Goal: Share content: Share content

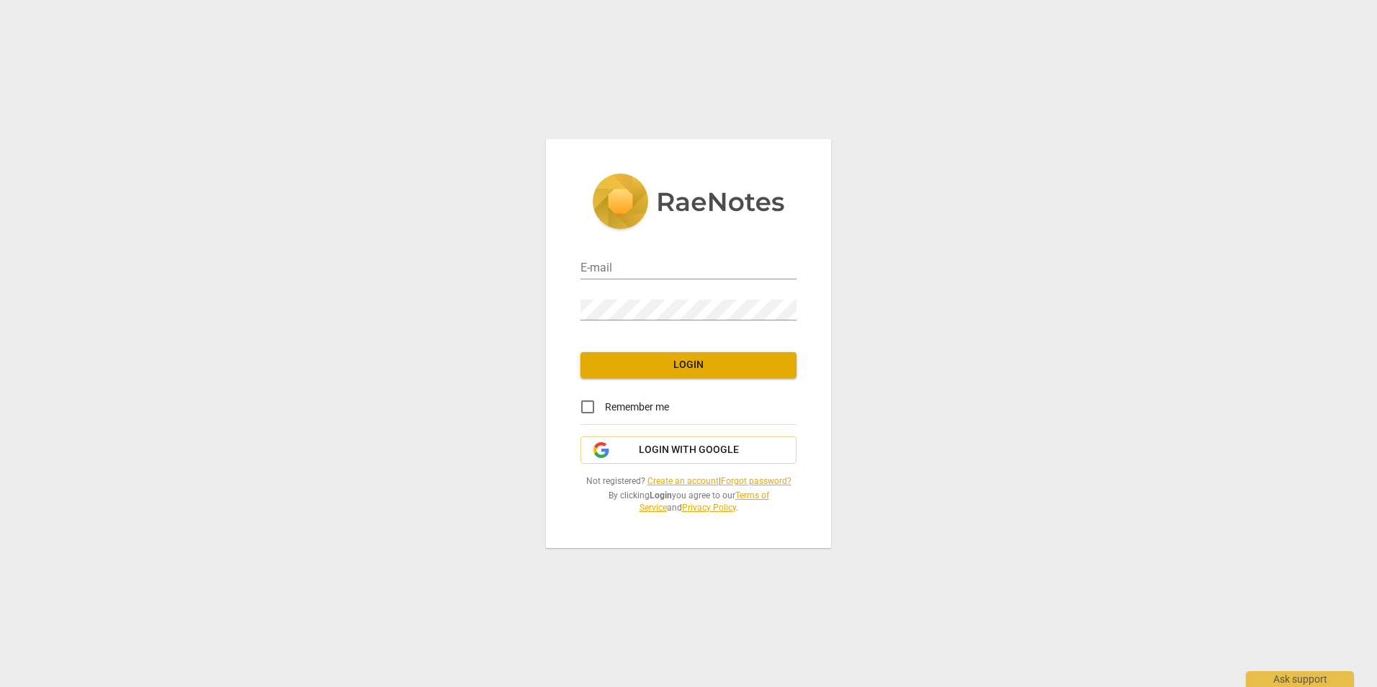
type input "[PERSON_NAME][EMAIL_ADDRESS][DOMAIN_NAME]"
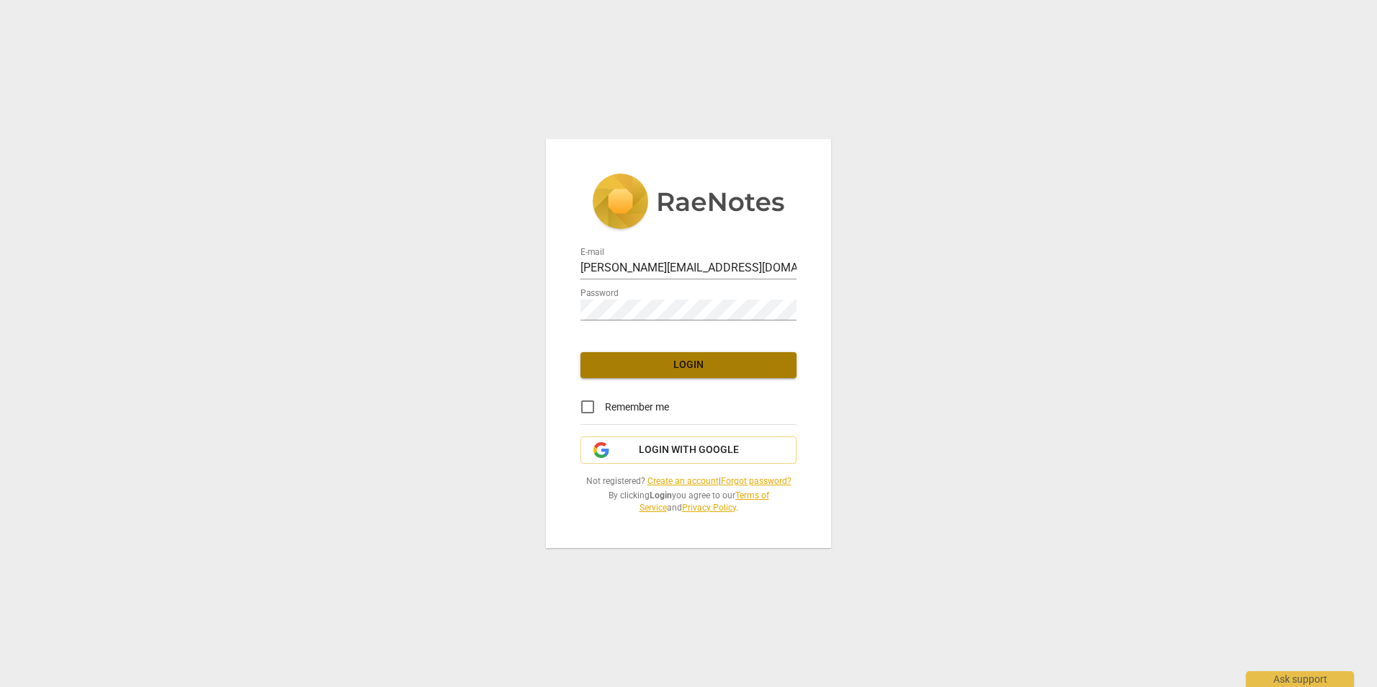
click at [656, 367] on span "Login" at bounding box center [688, 365] width 193 height 14
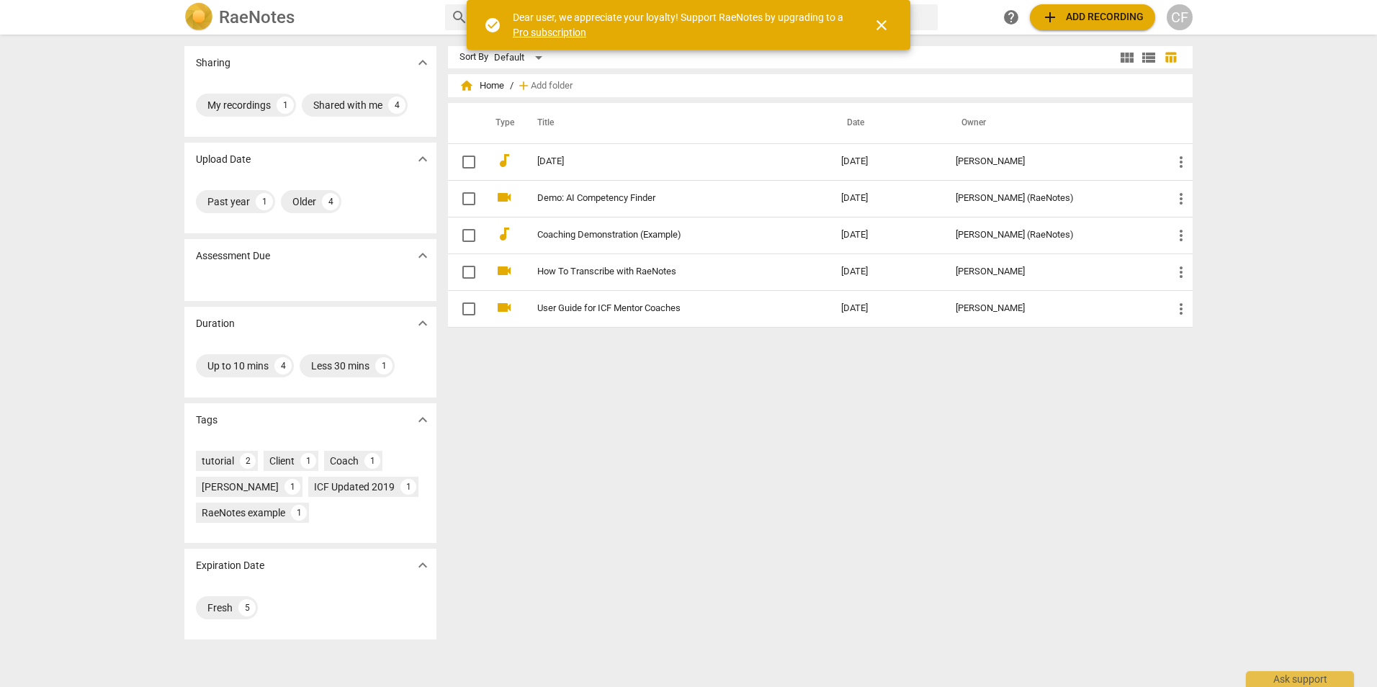
click at [875, 24] on span "close" at bounding box center [881, 25] width 17 height 17
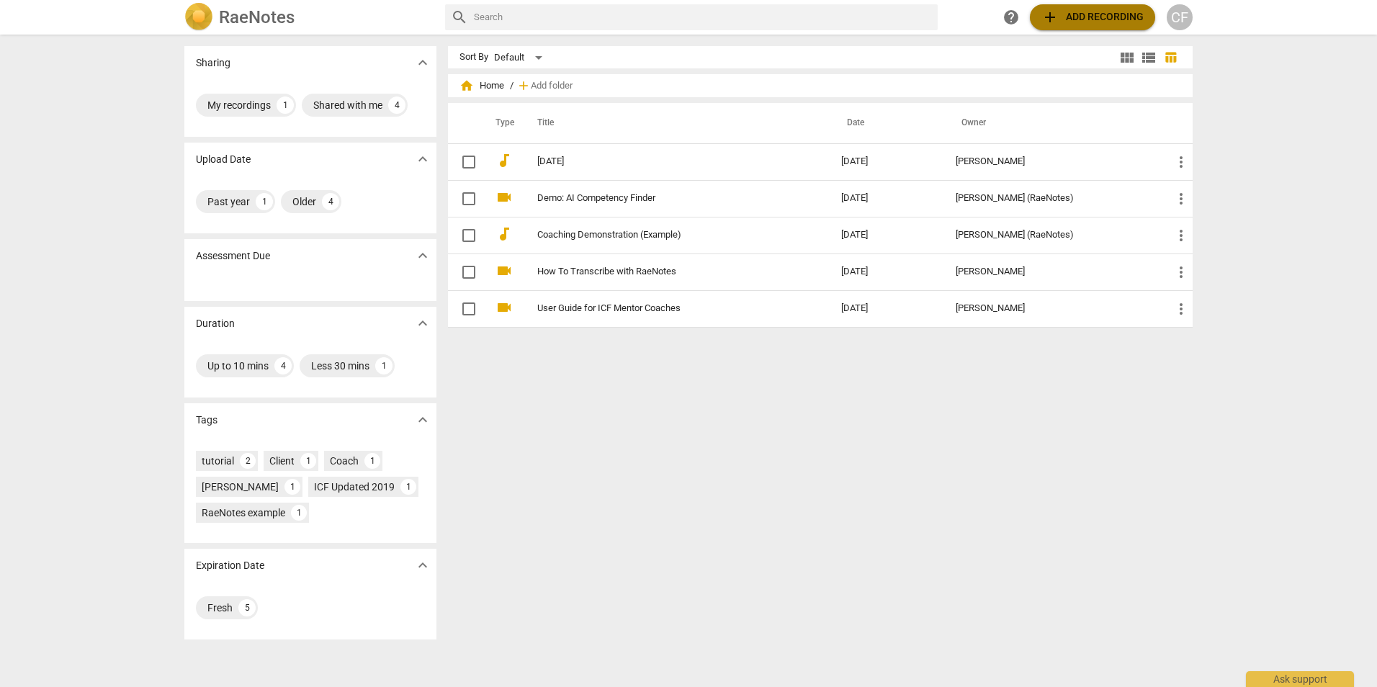
click at [1033, 21] on button "add Add recording" at bounding box center [1092, 17] width 125 height 26
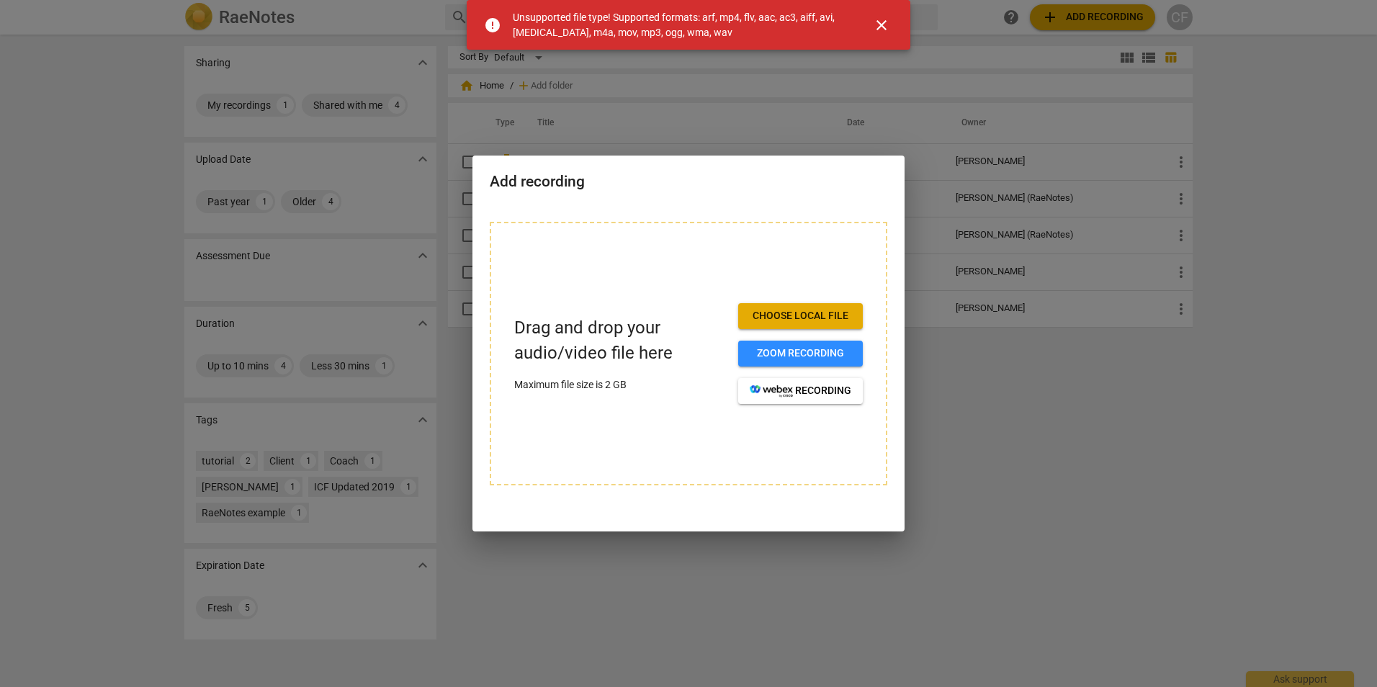
click at [887, 27] on span "close" at bounding box center [881, 25] width 17 height 17
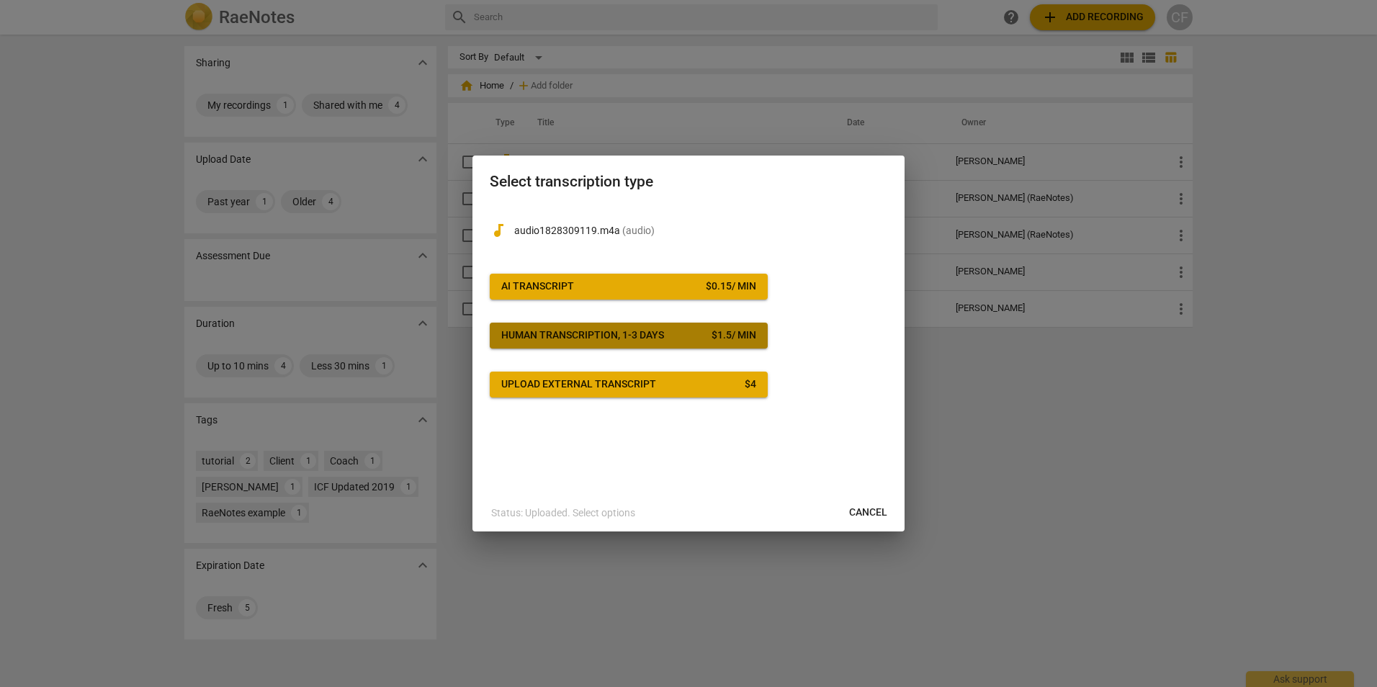
click at [635, 341] on div "Human transcription, 1-3 days" at bounding box center [582, 335] width 163 height 14
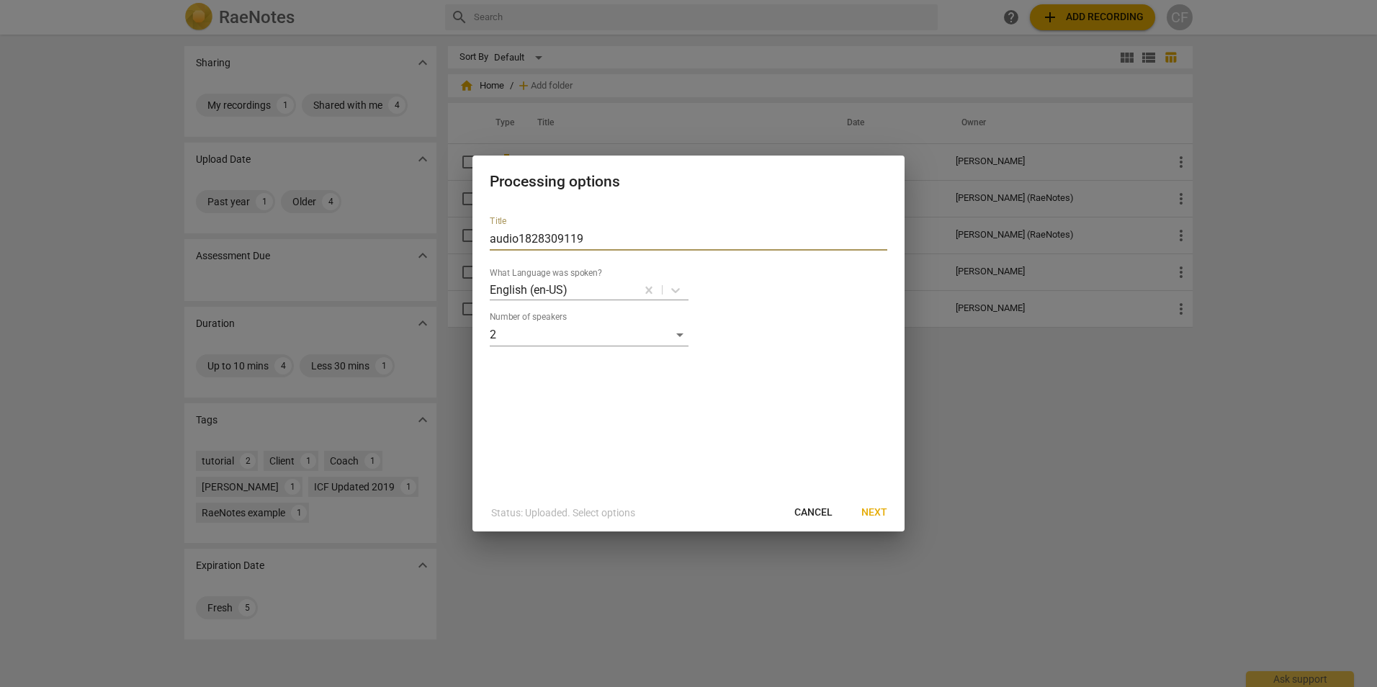
drag, startPoint x: 599, startPoint y: 231, endPoint x: 473, endPoint y: 234, distance: 126.1
click at [473, 234] on div "Title audio1828309119 What Language was spoken? English (en-US) Number of speak…" at bounding box center [689, 350] width 432 height 290
drag, startPoint x: 518, startPoint y: 238, endPoint x: 470, endPoint y: 241, distance: 47.6
click at [470, 241] on div "Processing options Title E Dus 10.10.2025 What Language was spoken? English (en…" at bounding box center [688, 343] width 1377 height 687
type input "ACC Recording 10.10.2025"
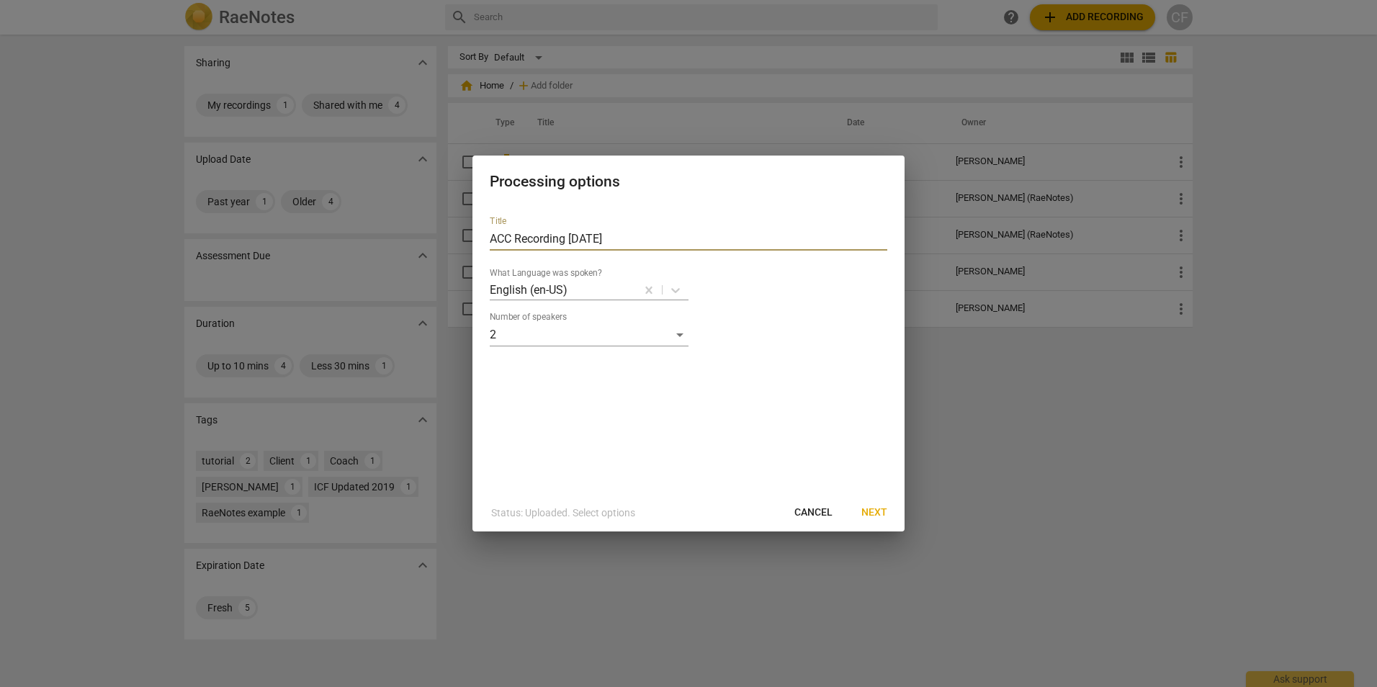
click at [886, 508] on span "Next" at bounding box center [875, 513] width 26 height 14
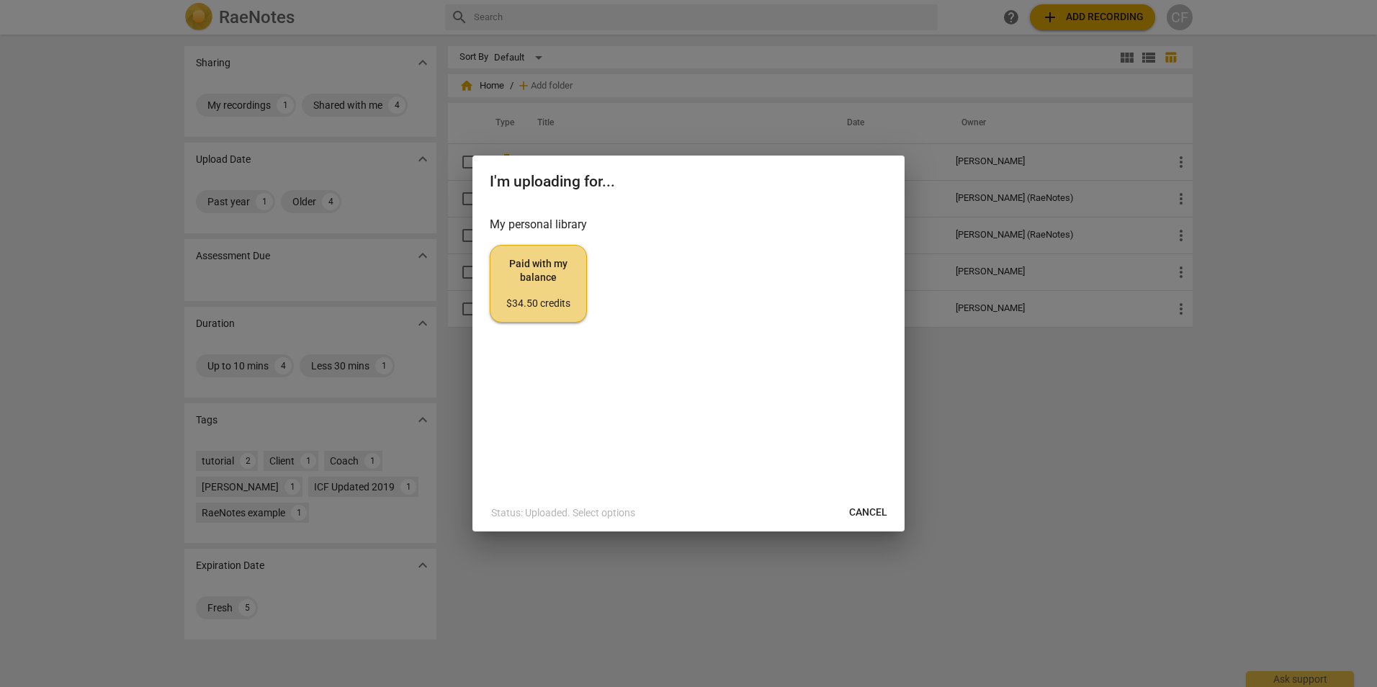
drag, startPoint x: 570, startPoint y: 277, endPoint x: 819, endPoint y: 115, distance: 297.7
click at [569, 277] on span "Paid with my balance $34.50 credits" at bounding box center [538, 284] width 73 height 54
click at [874, 503] on button "Cancel" at bounding box center [868, 513] width 61 height 26
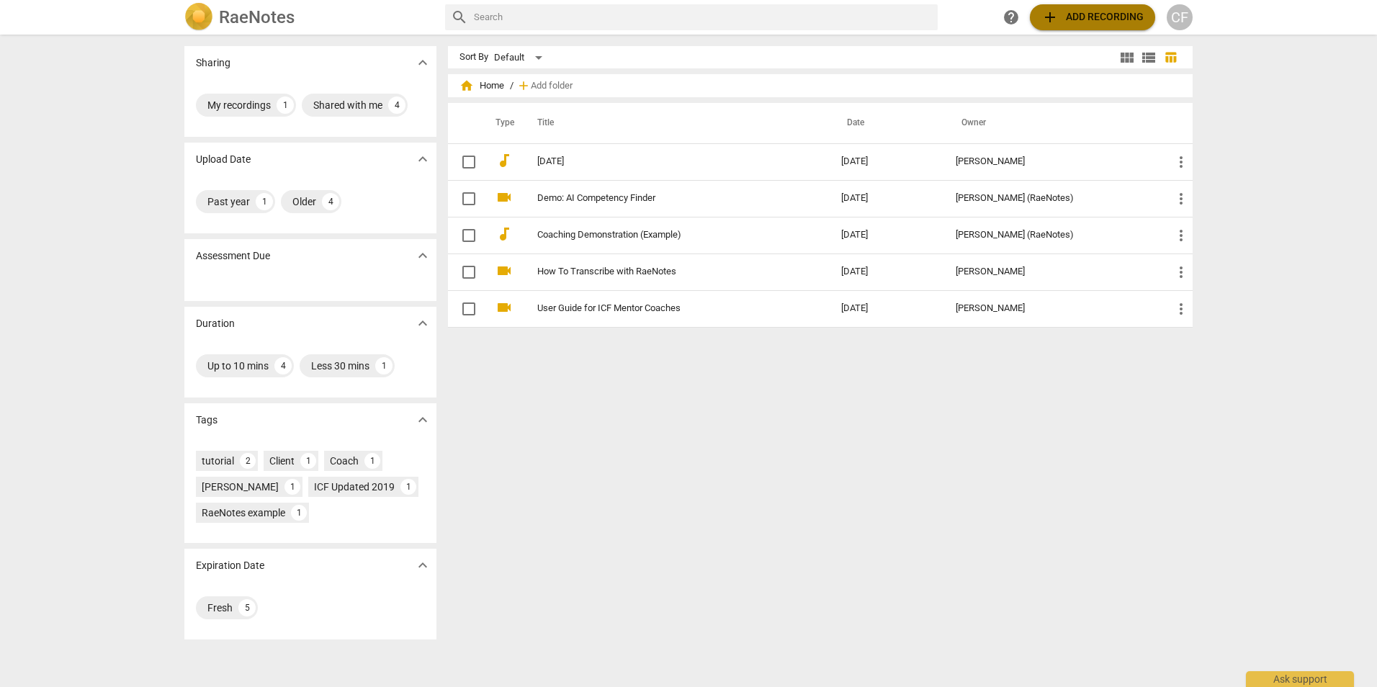
click at [1113, 20] on span "add Add recording" at bounding box center [1093, 17] width 102 height 17
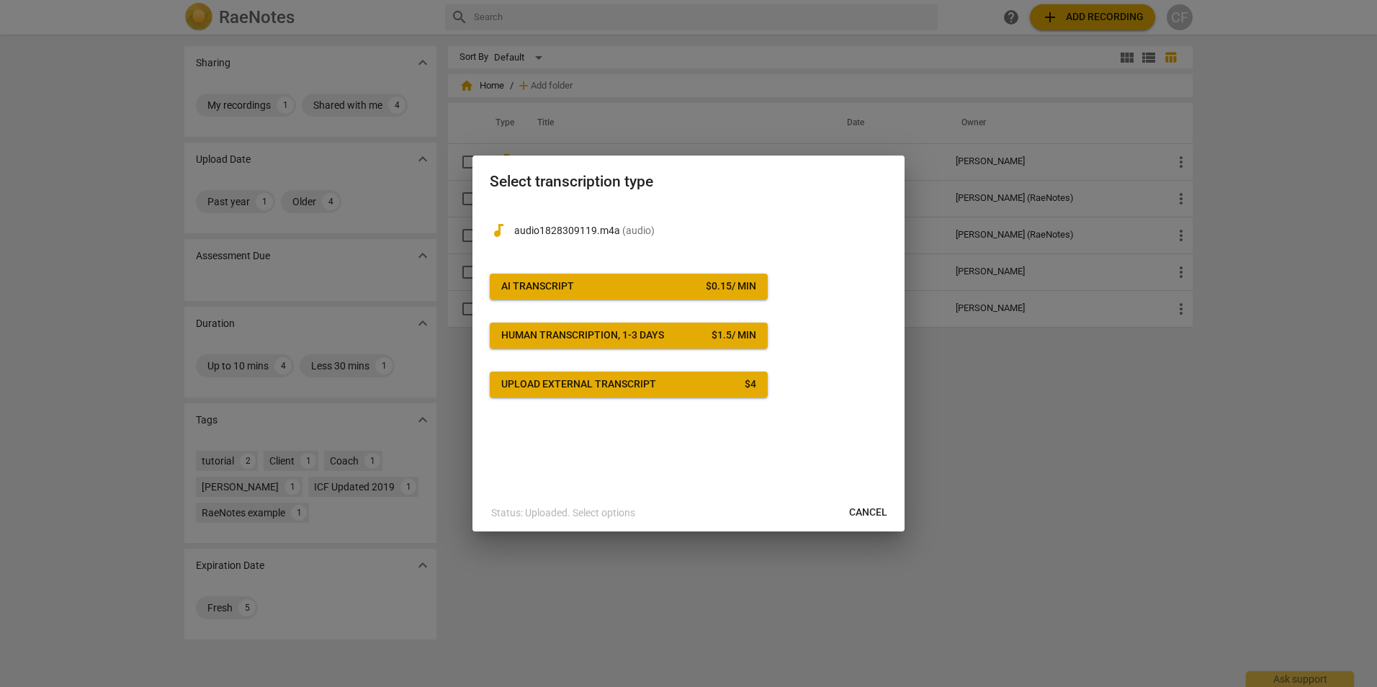
click at [575, 285] on span "AI Transcript $ 0.15 / min" at bounding box center [628, 286] width 255 height 14
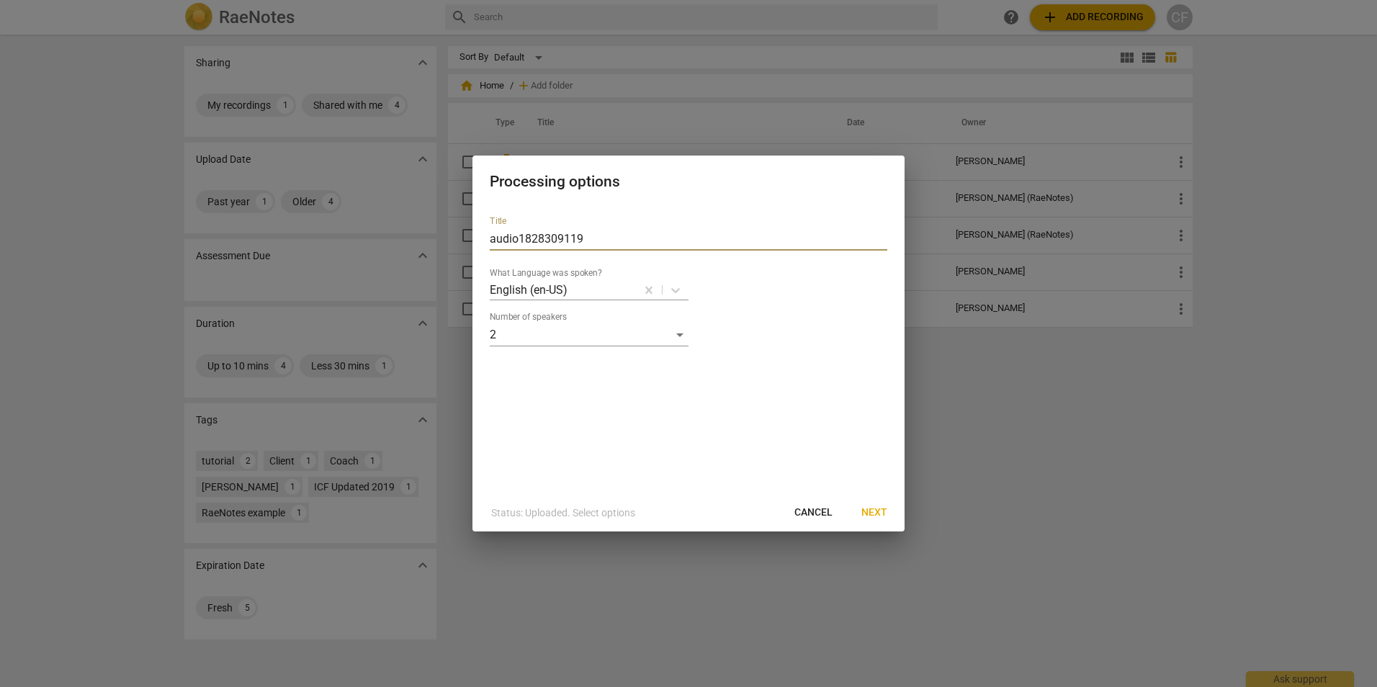
drag, startPoint x: 596, startPoint y: 242, endPoint x: 351, endPoint y: 239, distance: 245.7
click at [351, 239] on div "Processing options Title audio1828309119 What Language was spoken? English (en-…" at bounding box center [688, 343] width 1377 height 687
type input "ACC Recording 10.10.2025"
click at [877, 509] on span "Next" at bounding box center [875, 513] width 26 height 14
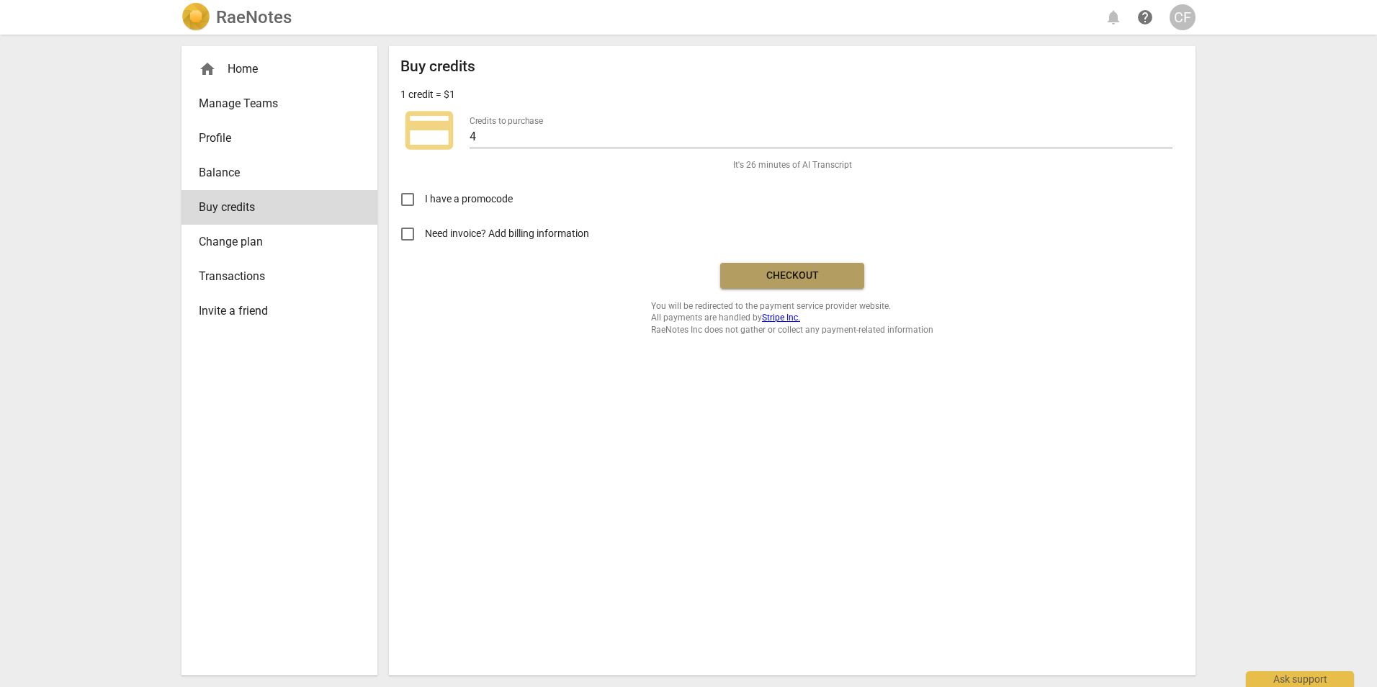
click at [766, 286] on button "Checkout" at bounding box center [792, 276] width 144 height 26
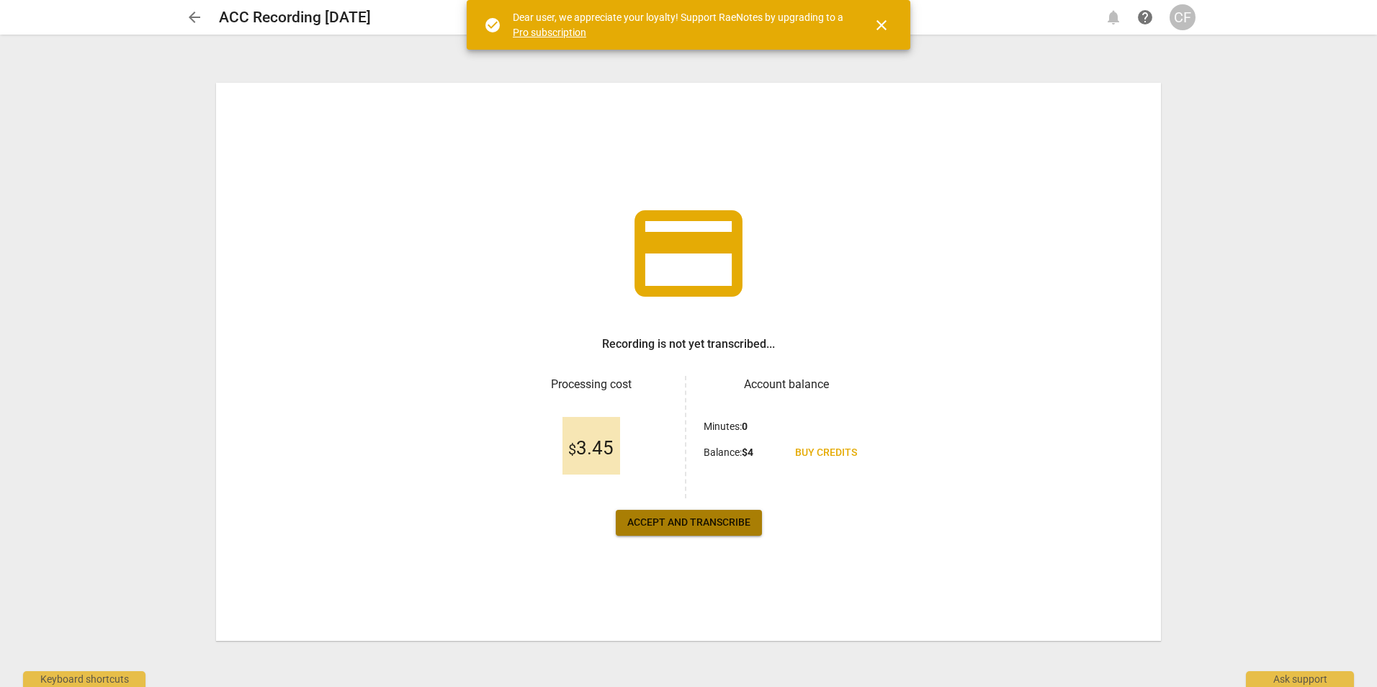
click at [697, 523] on span "Accept and transcribe" at bounding box center [688, 523] width 123 height 14
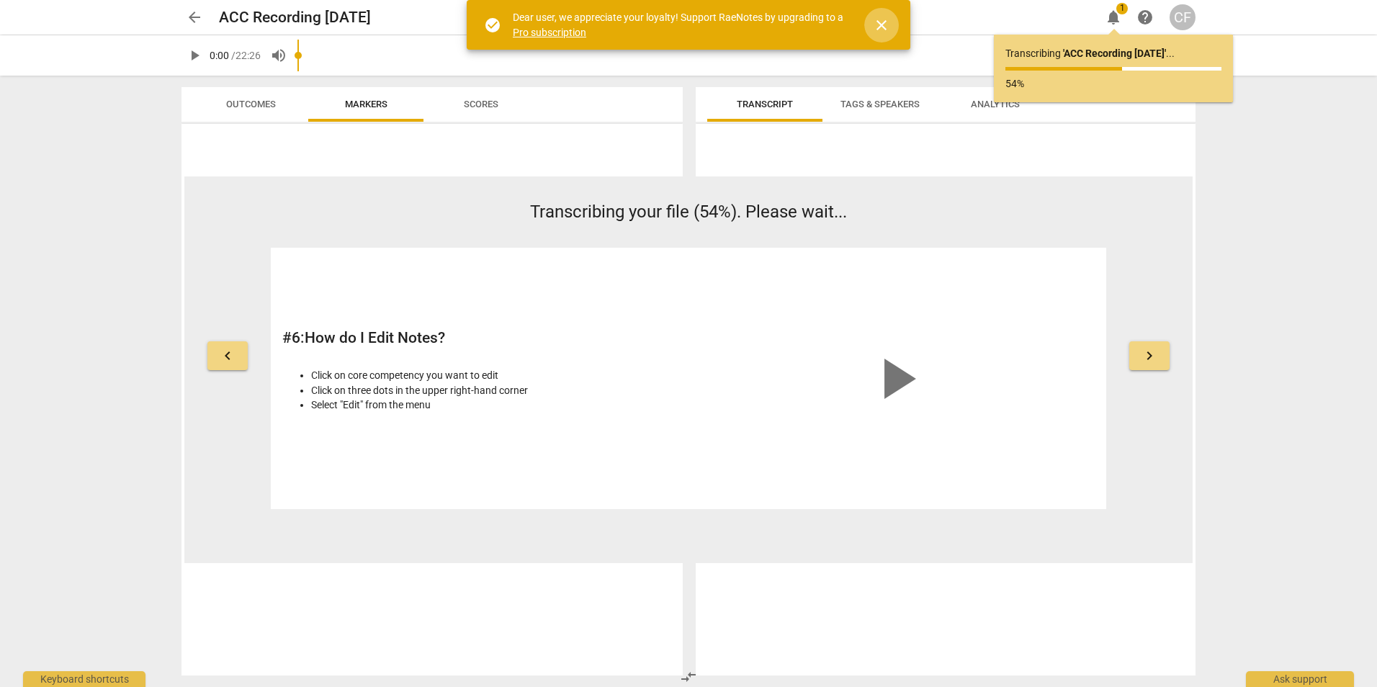
click at [886, 28] on span "close" at bounding box center [881, 25] width 17 height 17
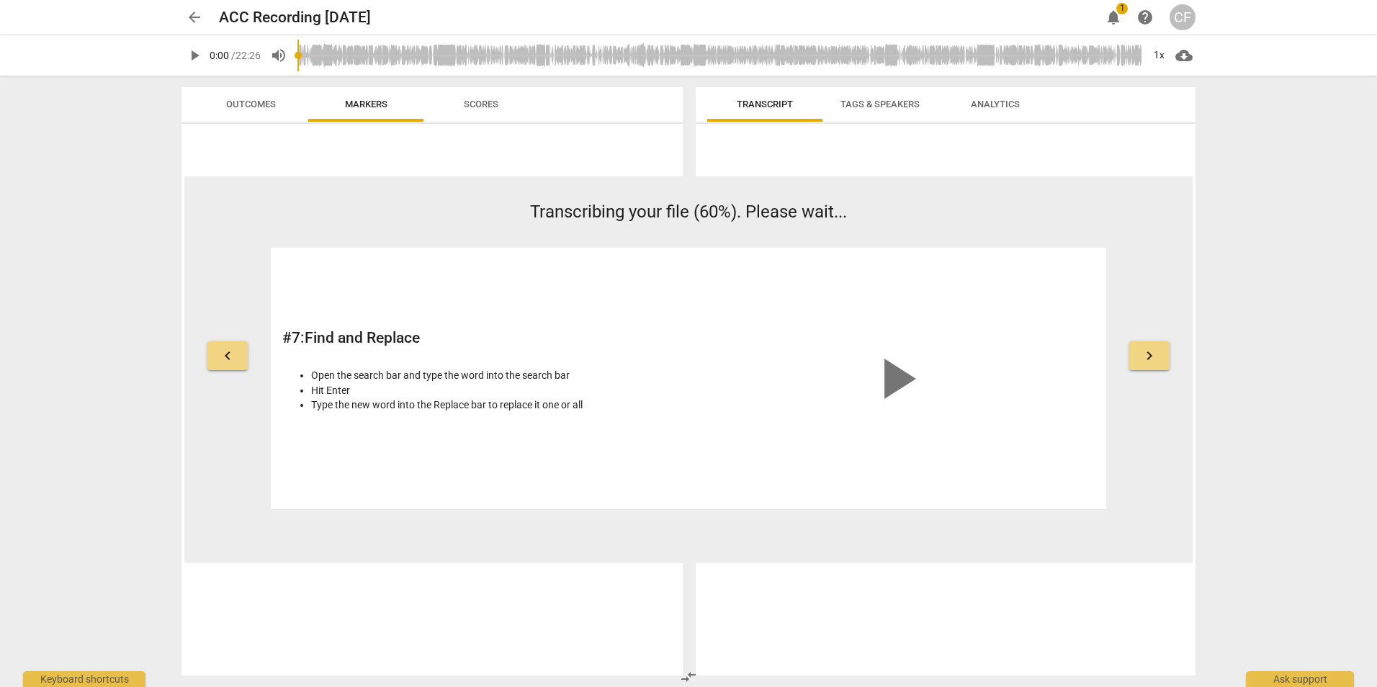
click at [887, 375] on span "play_arrow" at bounding box center [896, 378] width 69 height 69
click at [240, 363] on button "keyboard_arrow_left" at bounding box center [227, 355] width 40 height 29
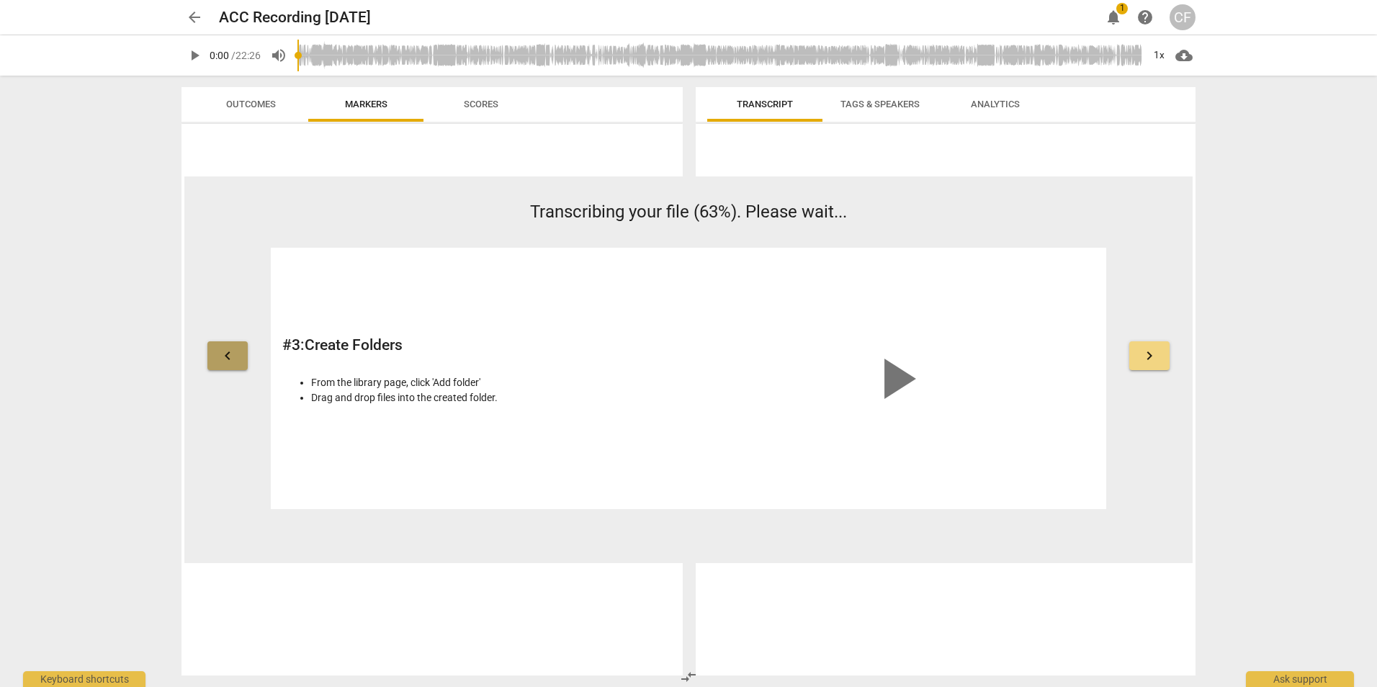
click at [240, 363] on button "keyboard_arrow_left" at bounding box center [227, 355] width 40 height 29
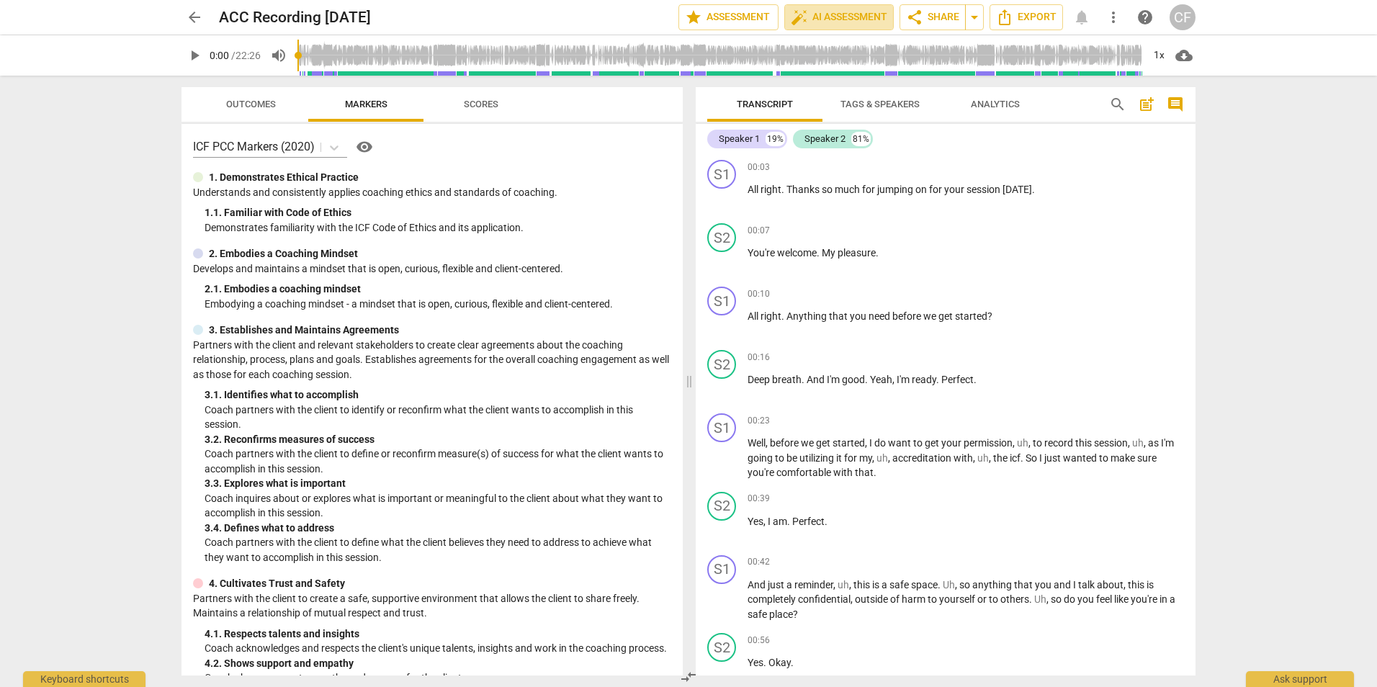
click at [858, 14] on span "auto_fix_high AI Assessment" at bounding box center [839, 17] width 97 height 17
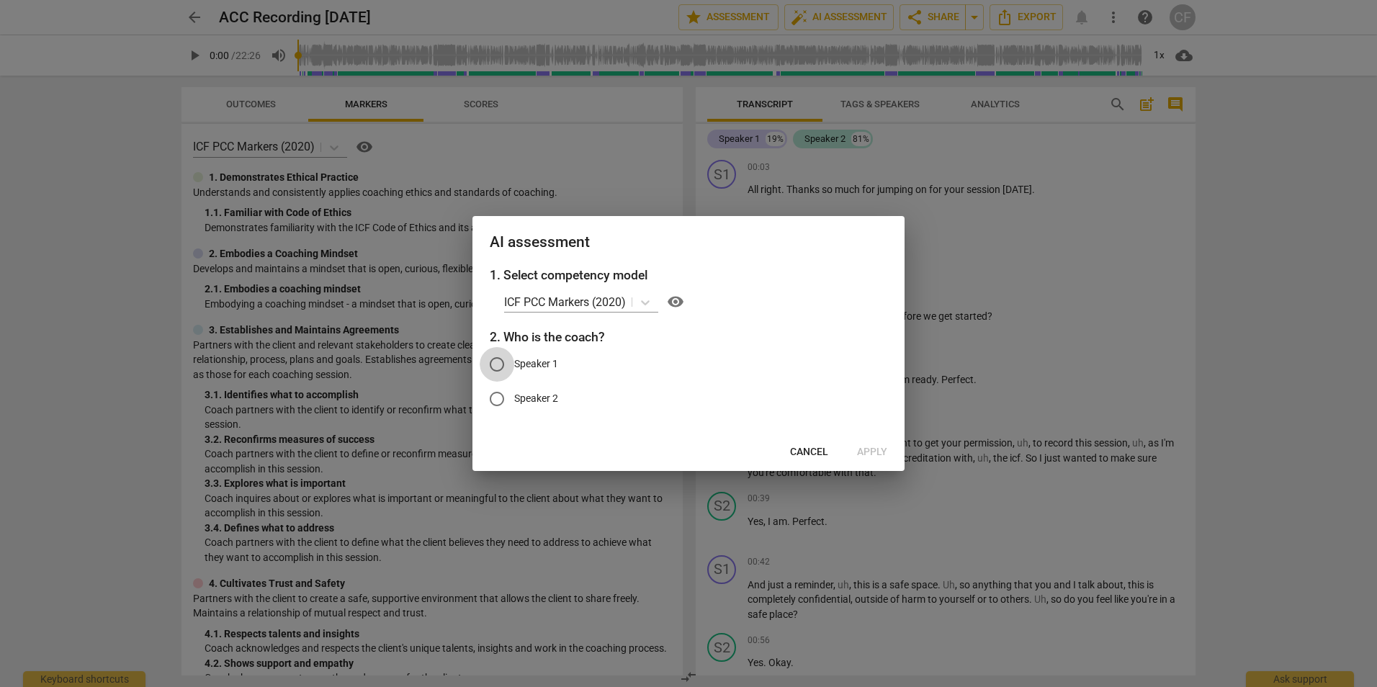
click at [496, 365] on input "Speaker 1" at bounding box center [497, 364] width 35 height 35
radio input "true"
click at [653, 304] on icon at bounding box center [645, 302] width 14 height 14
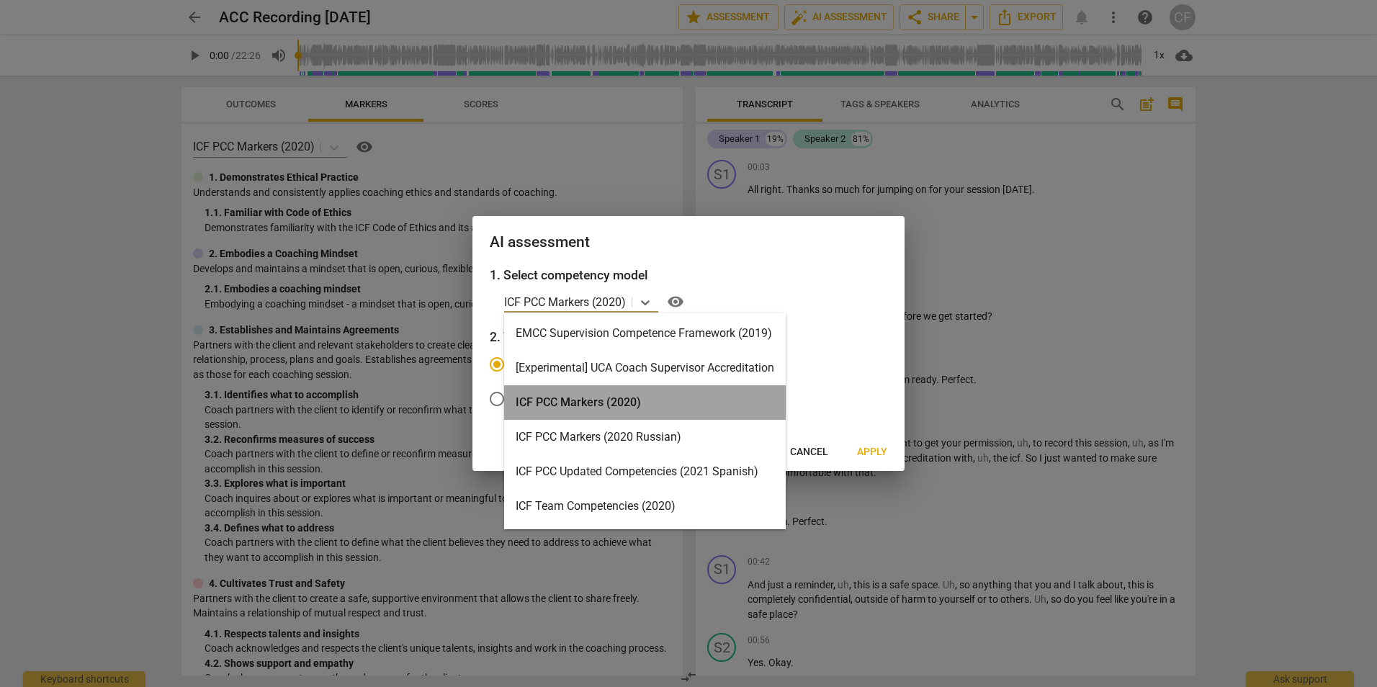
click at [631, 401] on div "ICF PCC Markers (2020)" at bounding box center [645, 402] width 282 height 35
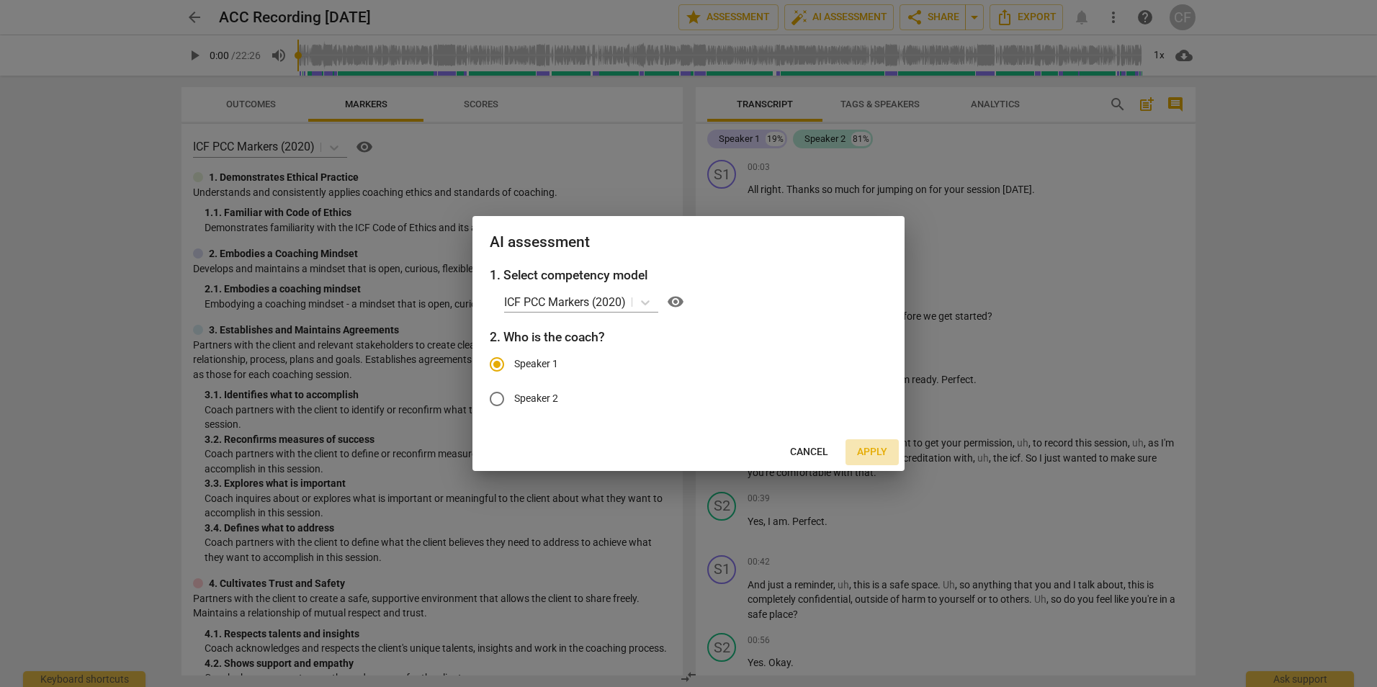
click at [863, 447] on span "Apply" at bounding box center [872, 452] width 30 height 14
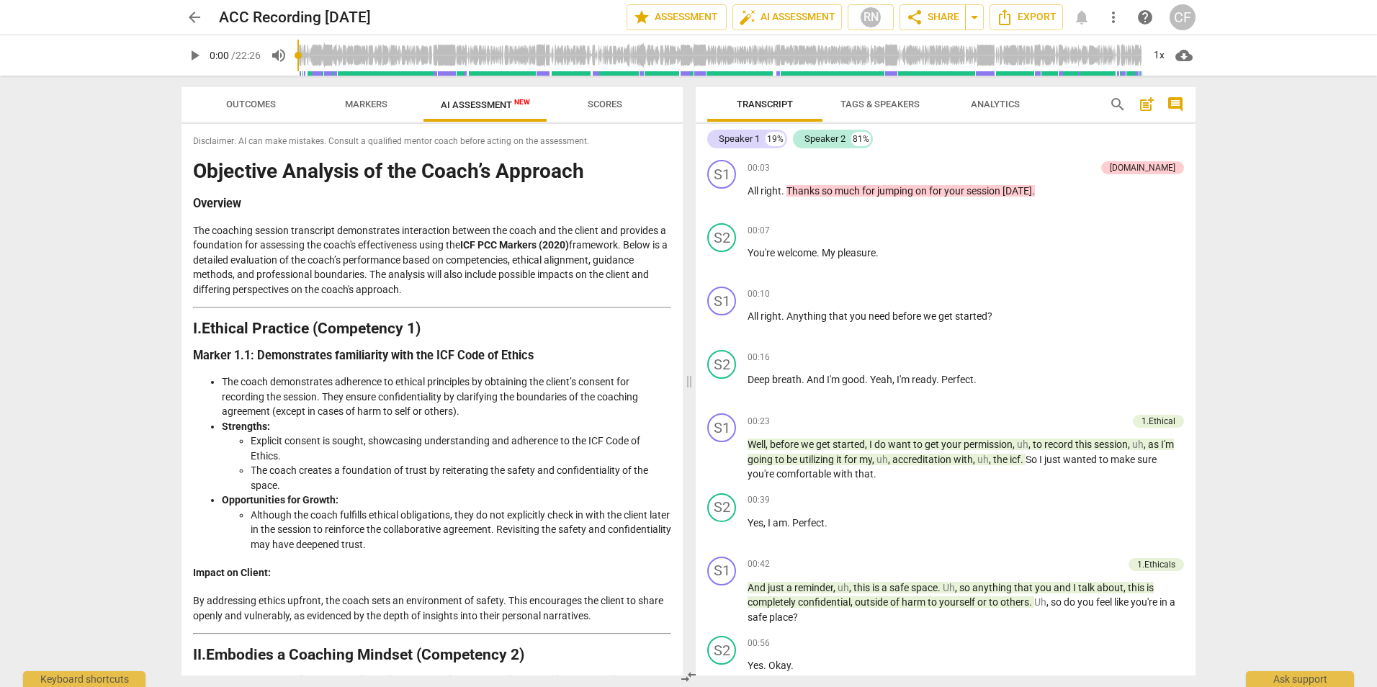
click at [985, 97] on span "Analytics" at bounding box center [996, 104] width 84 height 19
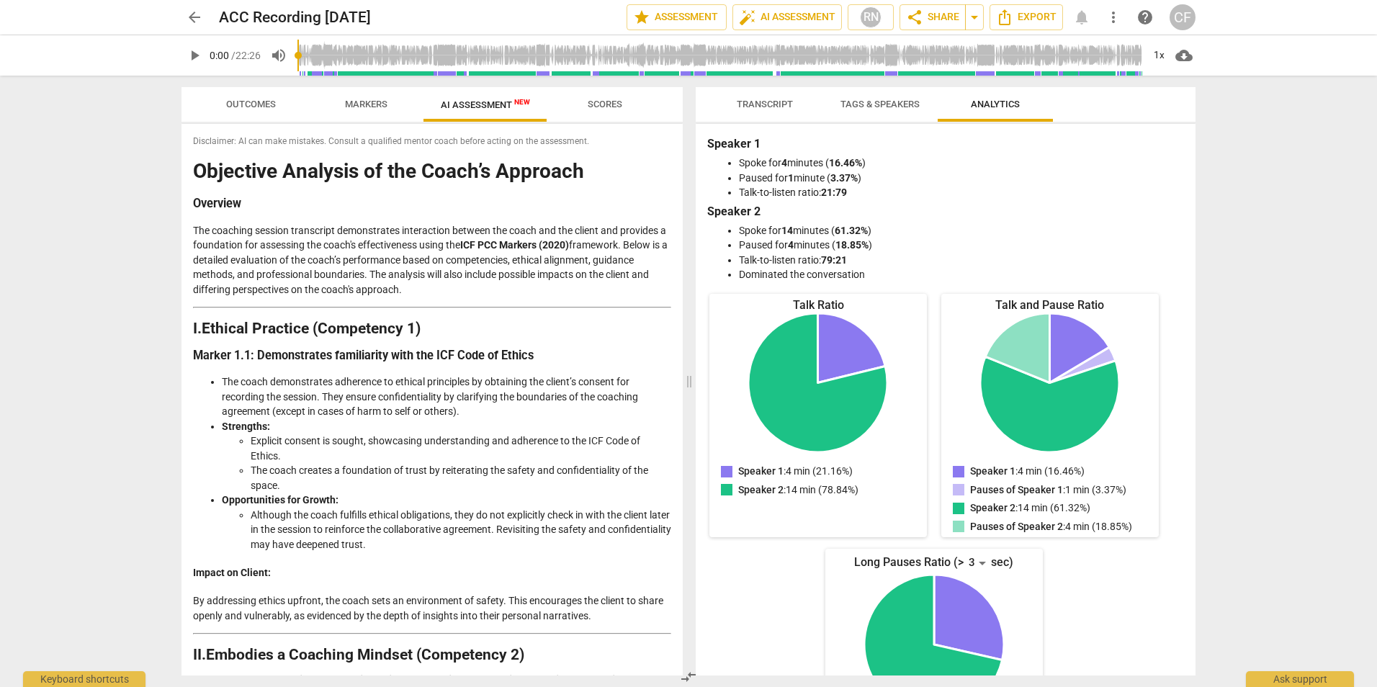
click at [609, 109] on span "Scores" at bounding box center [605, 104] width 35 height 11
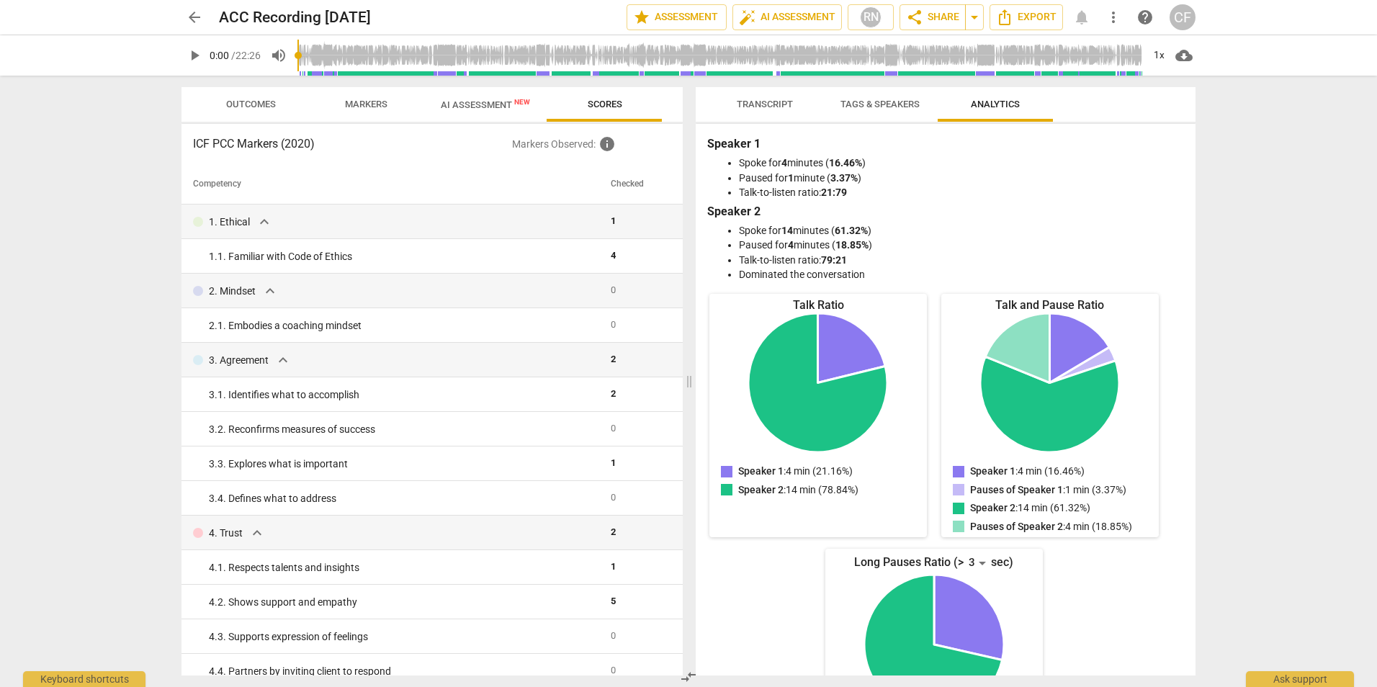
click at [251, 103] on span "Outcomes" at bounding box center [251, 104] width 50 height 11
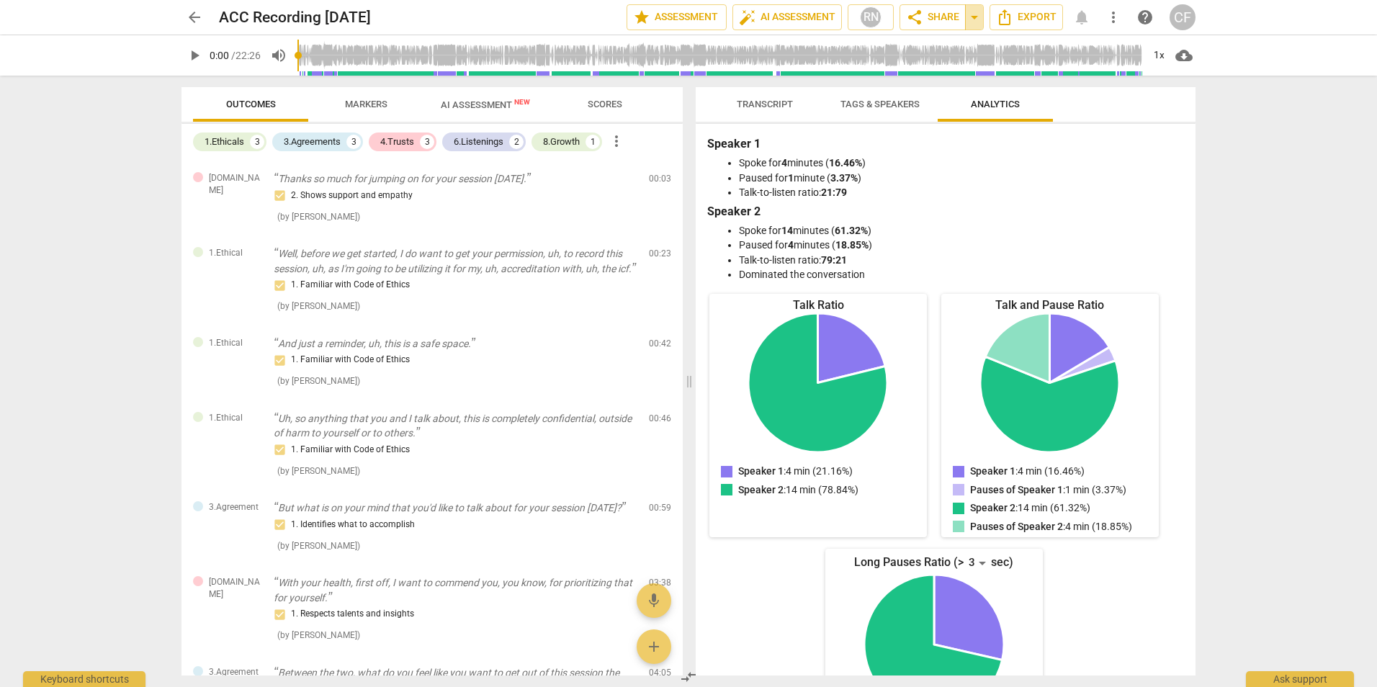
click at [980, 18] on span "arrow_drop_down" at bounding box center [974, 17] width 17 height 17
click at [918, 43] on span "Available only to you" at bounding box center [912, 42] width 82 height 13
click at [918, 14] on span "share" at bounding box center [914, 17] width 17 height 17
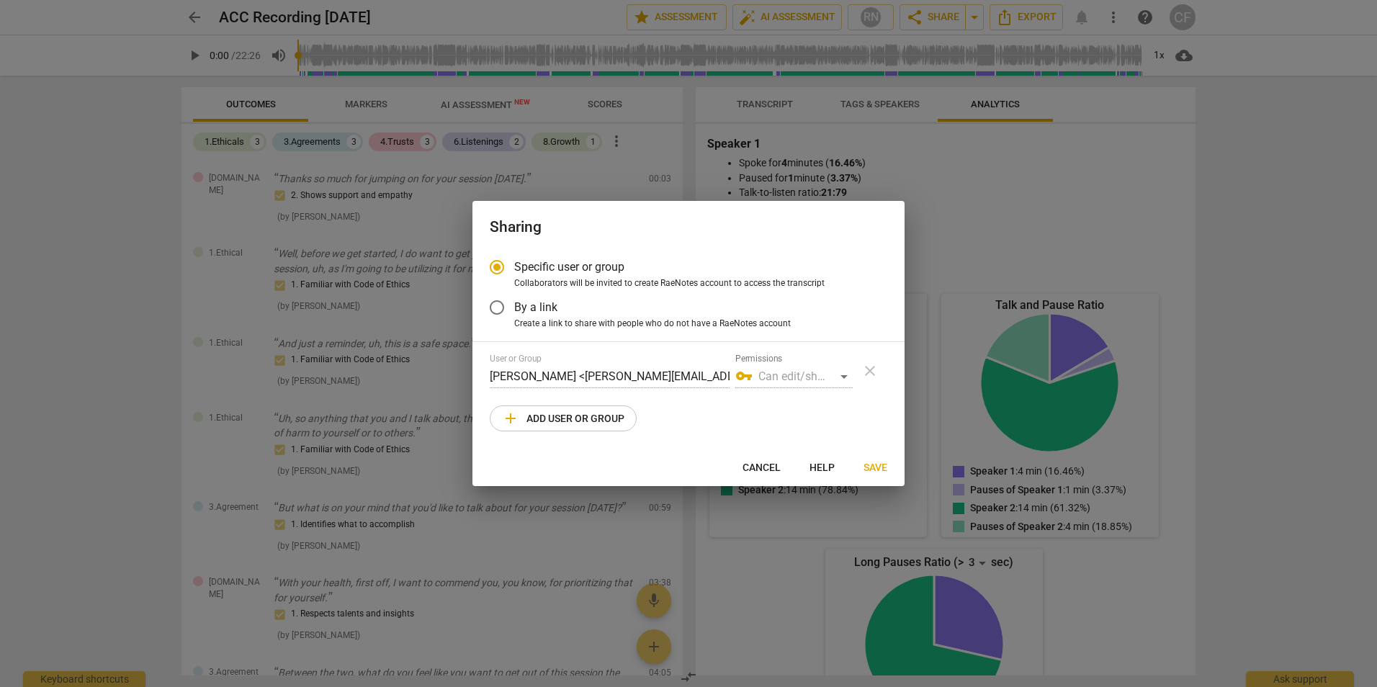
radio input "false"
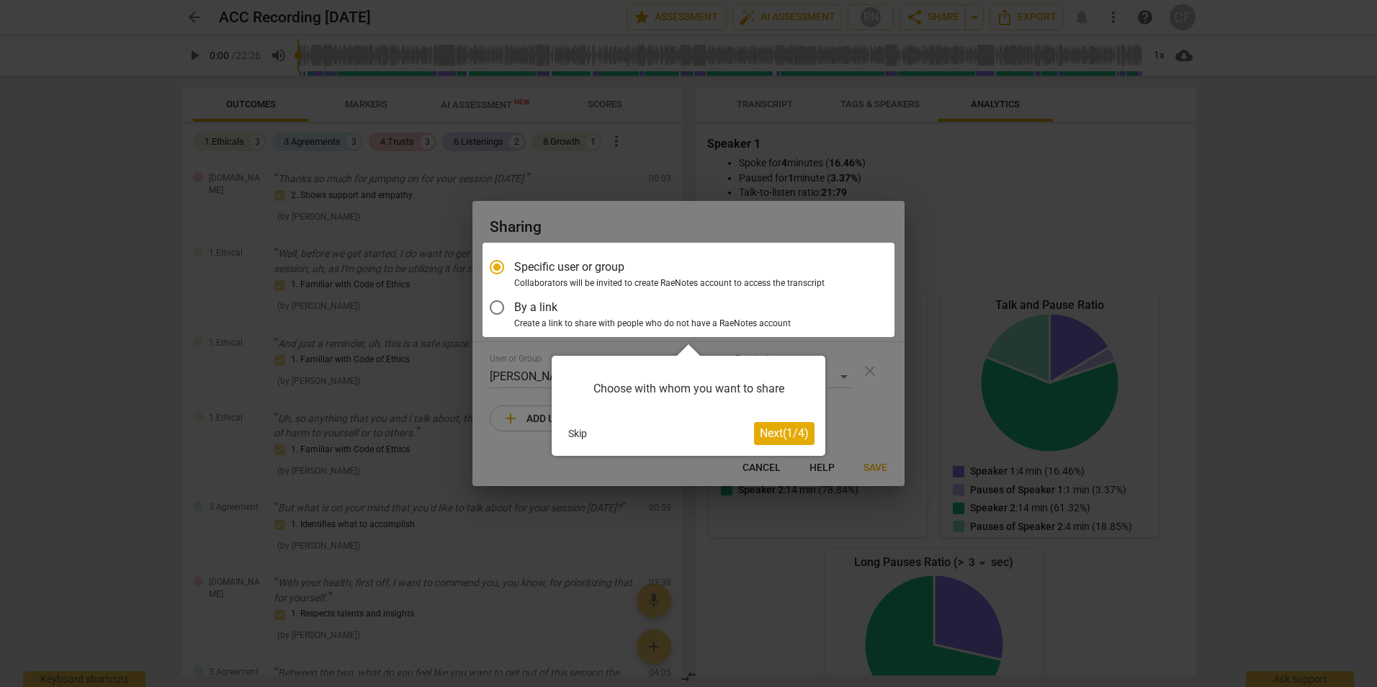
click at [504, 306] on div at bounding box center [689, 290] width 412 height 94
click at [501, 307] on div at bounding box center [689, 290] width 412 height 94
click at [573, 434] on button "Skip" at bounding box center [578, 434] width 30 height 22
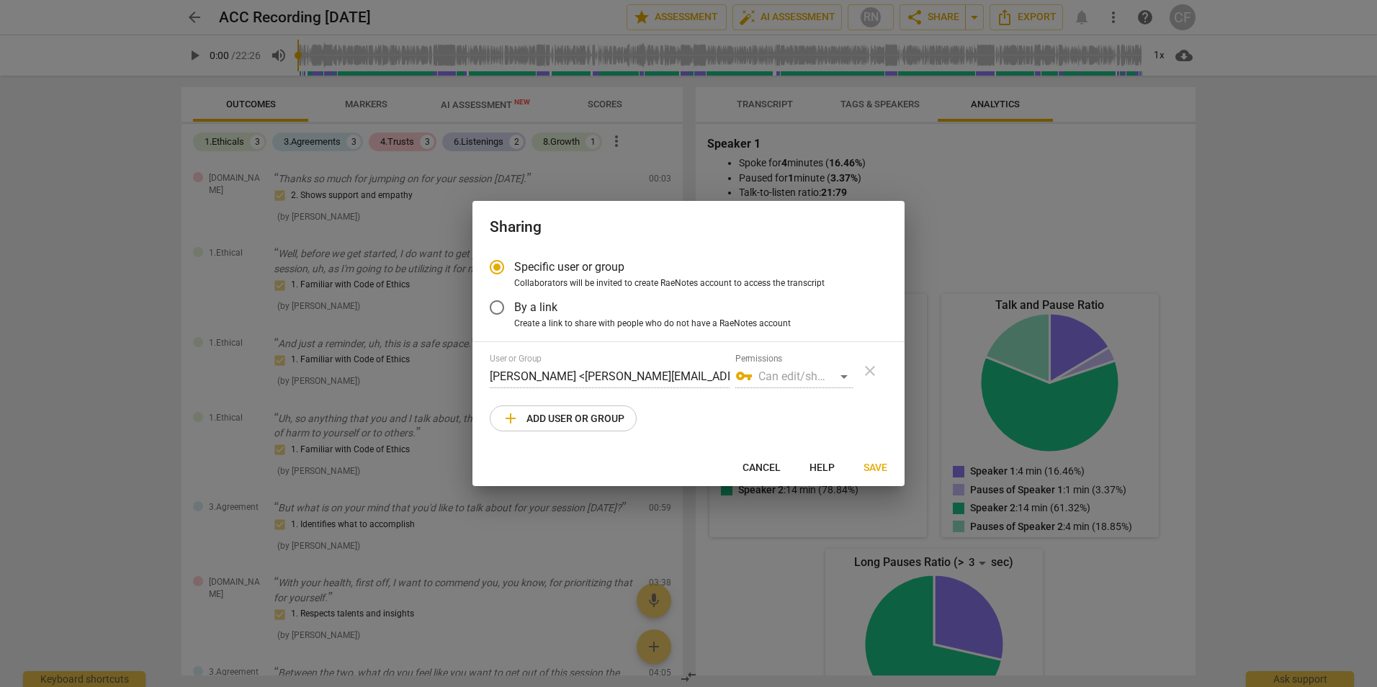
click at [498, 308] on input "By a link" at bounding box center [497, 307] width 35 height 35
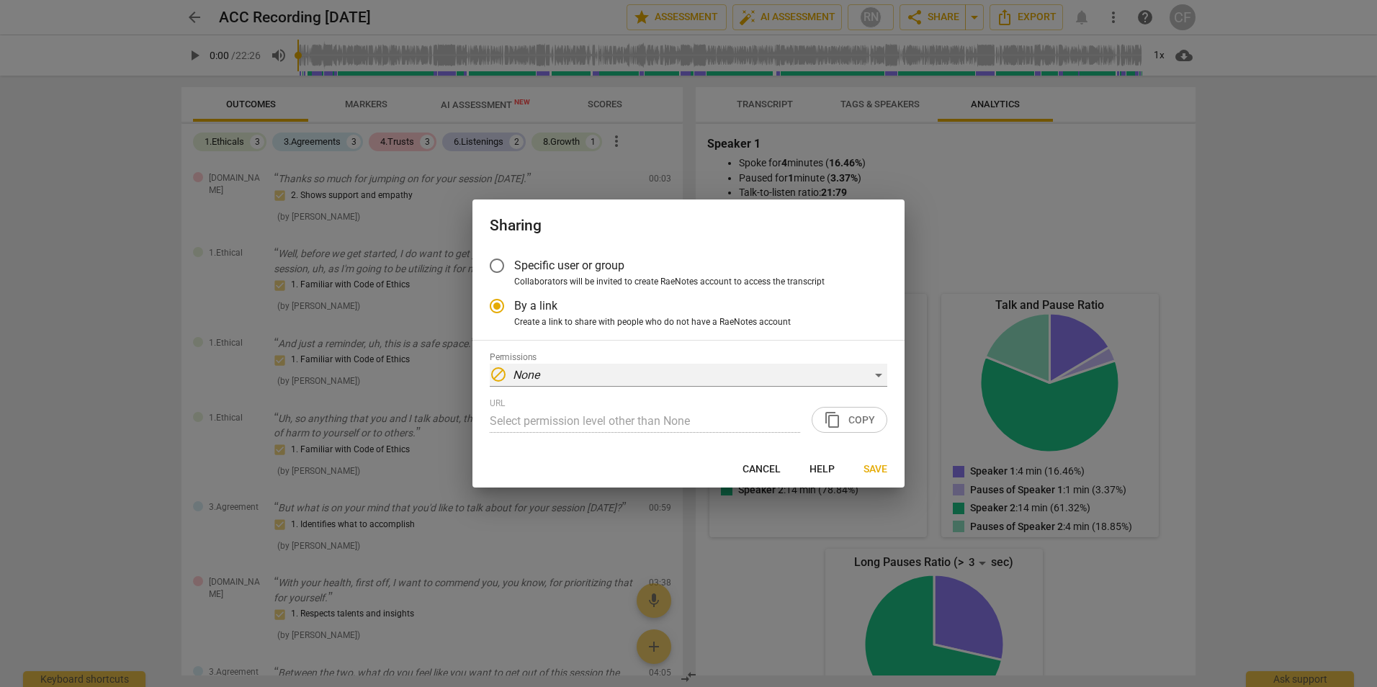
click at [634, 380] on div "block None" at bounding box center [689, 375] width 398 height 23
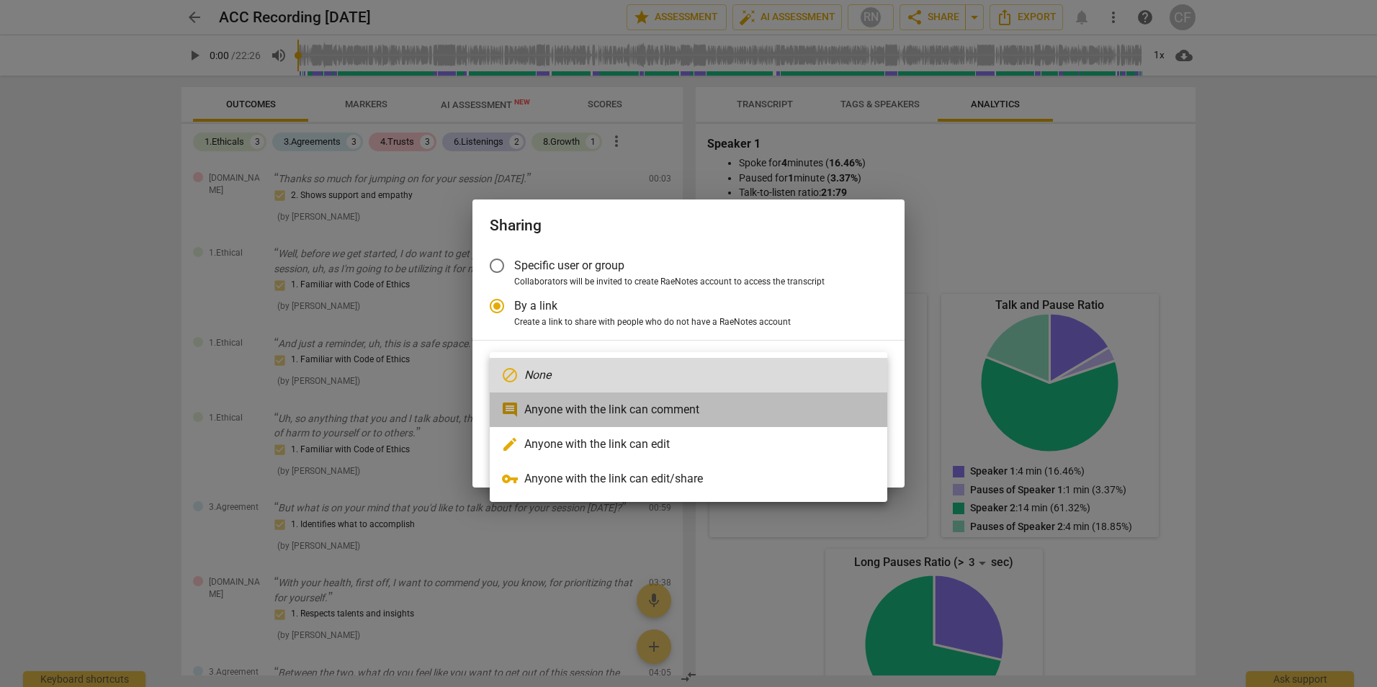
click at [601, 411] on li "comment Anyone with the link can comment" at bounding box center [689, 410] width 398 height 35
radio input "false"
type input "[URL][DOMAIN_NAME]"
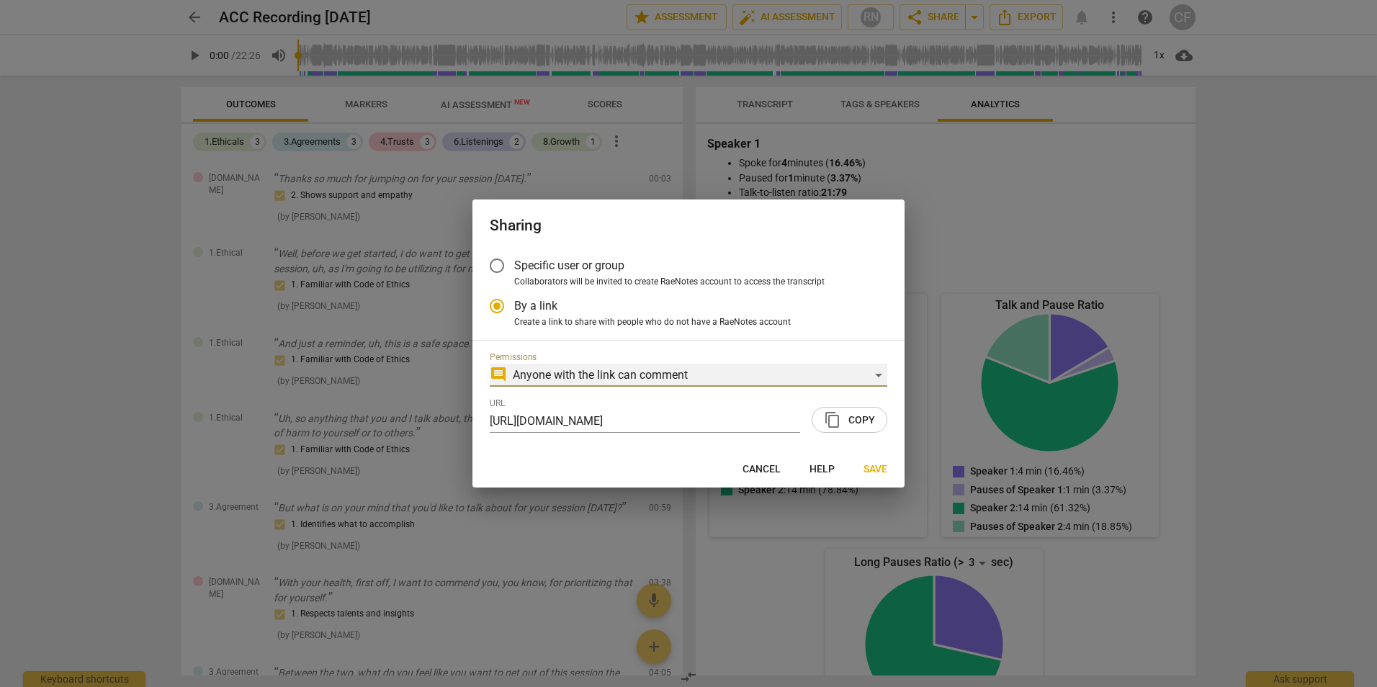
click at [614, 378] on div "comment Anyone with the link can comment" at bounding box center [689, 375] width 398 height 23
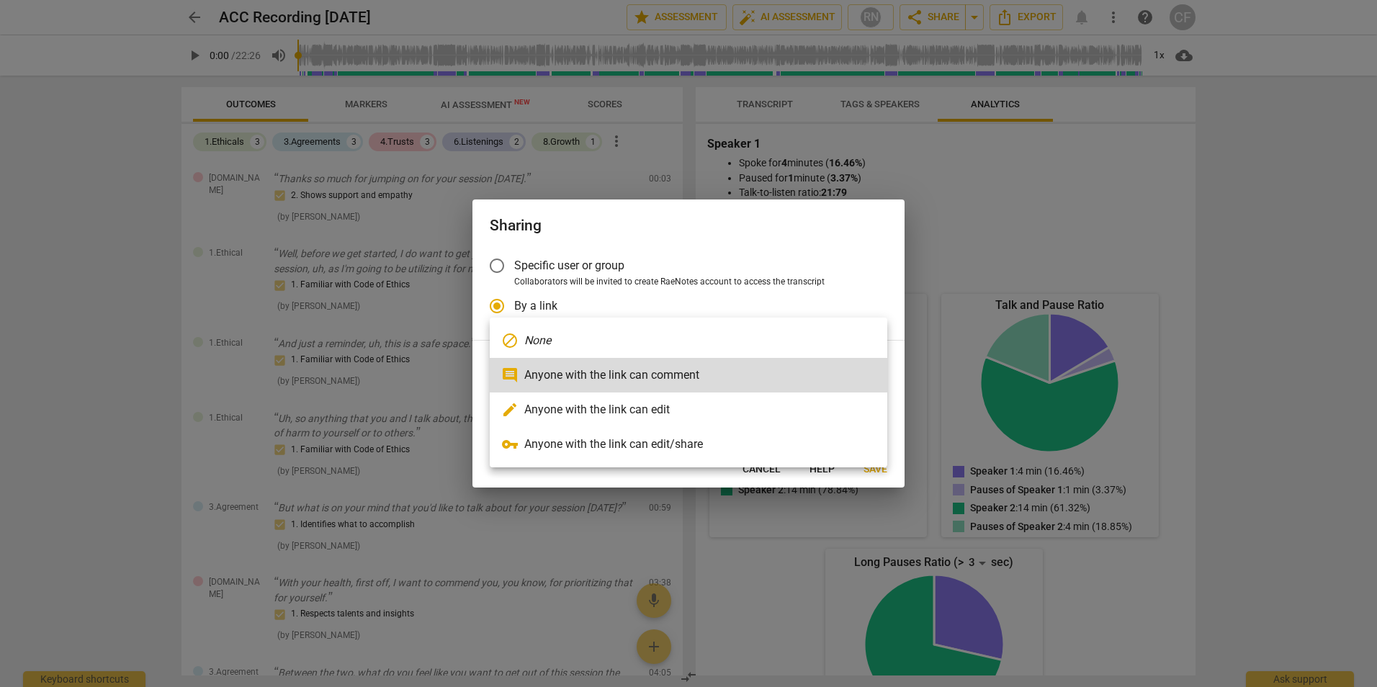
click at [610, 411] on li "edit Anyone with the link can edit" at bounding box center [689, 410] width 398 height 35
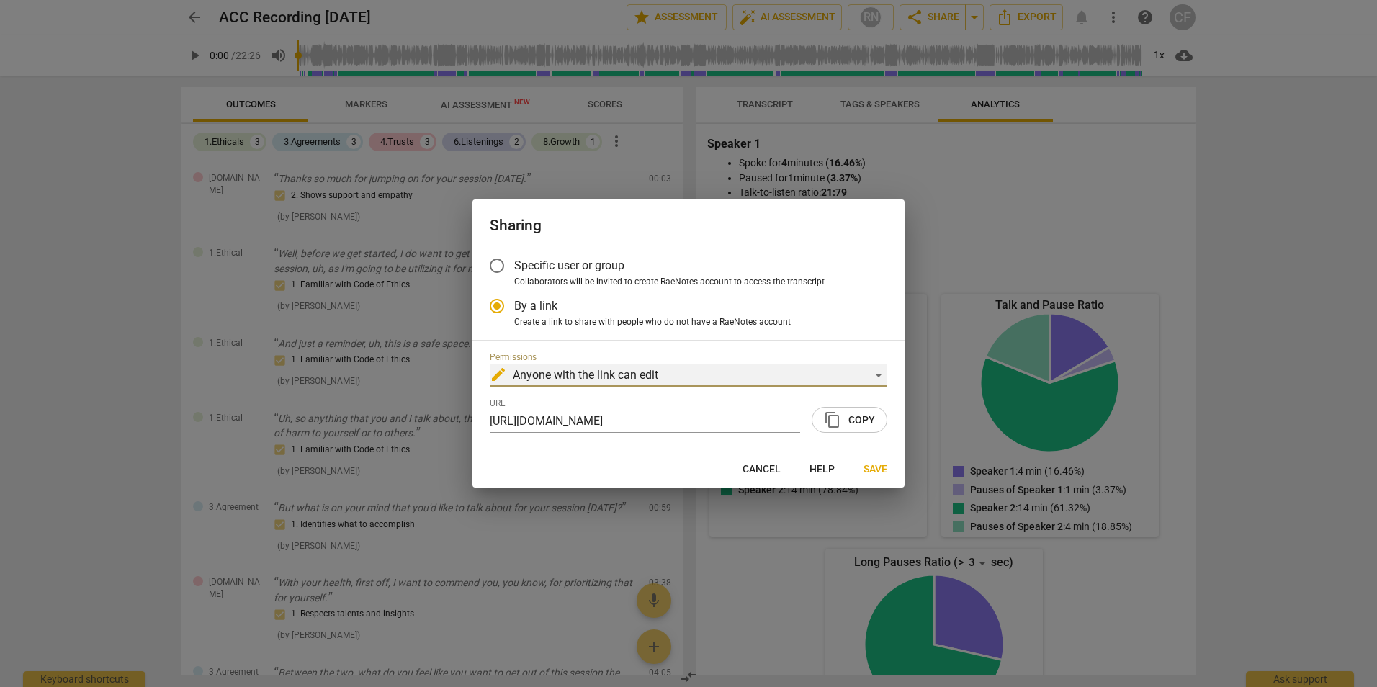
click at [605, 380] on div "edit Anyone with the link can edit" at bounding box center [689, 375] width 398 height 23
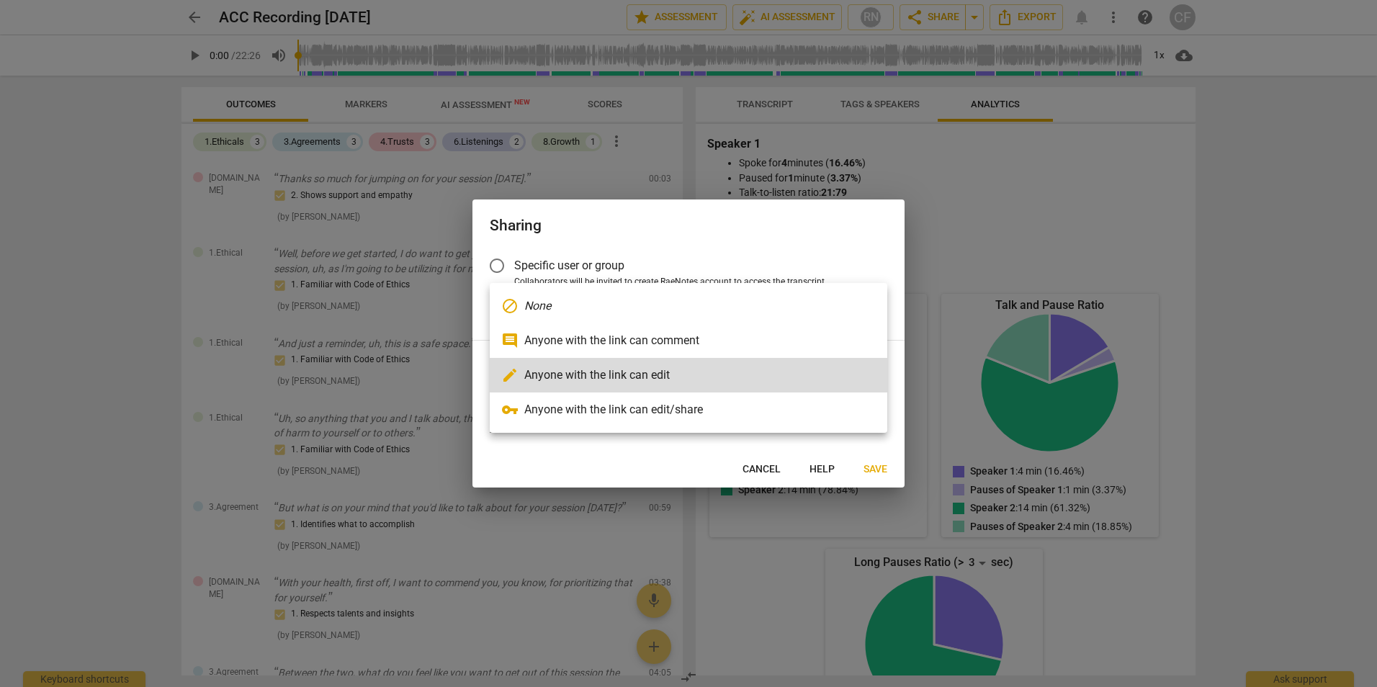
click at [601, 412] on li "vpn_key Anyone with the link can edit/share" at bounding box center [689, 410] width 398 height 35
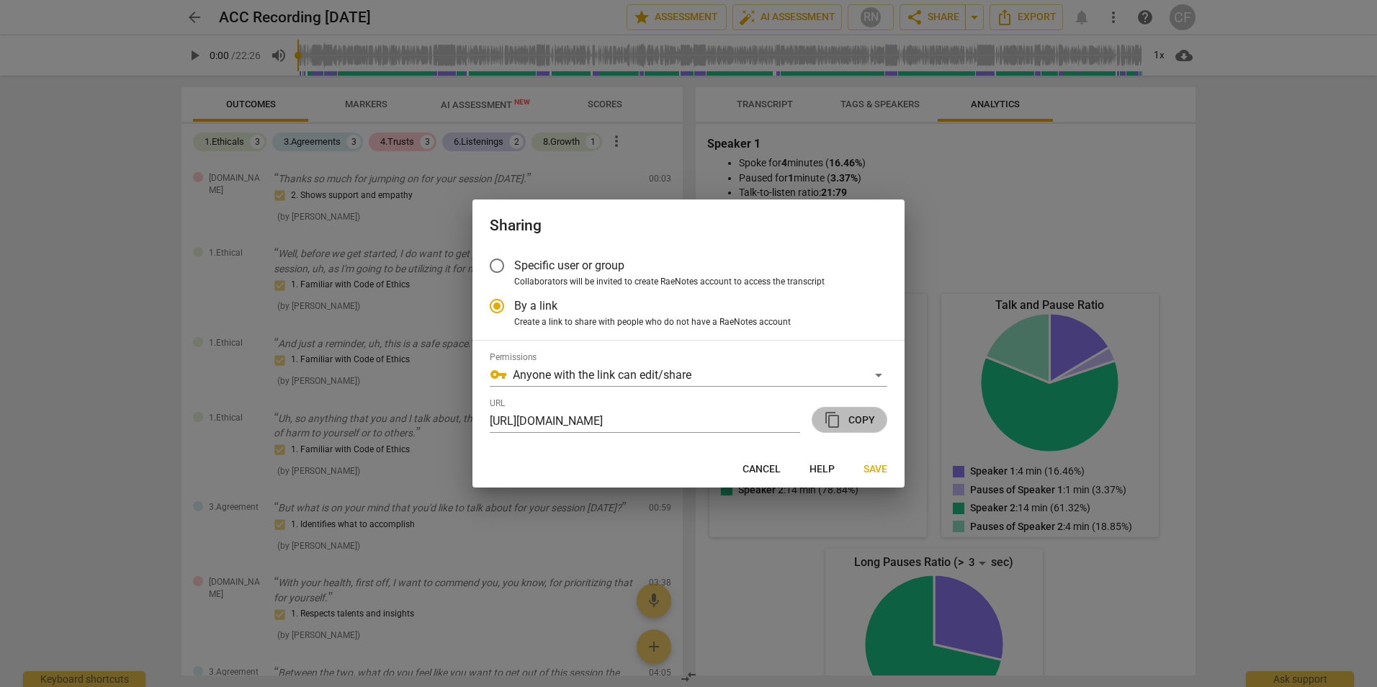
click at [856, 426] on span "content_copy Copy" at bounding box center [849, 419] width 51 height 17
click at [875, 472] on span "Save" at bounding box center [876, 469] width 24 height 14
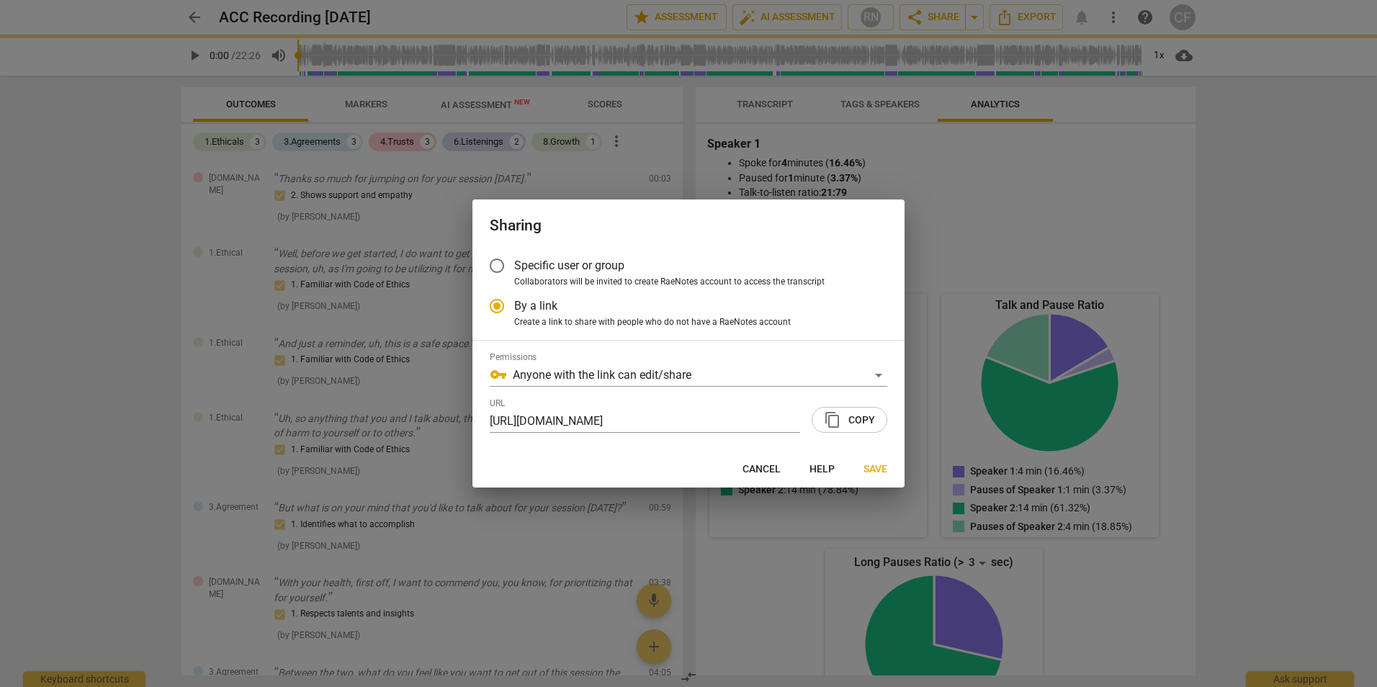
radio input "false"
